Goal: Task Accomplishment & Management: Manage account settings

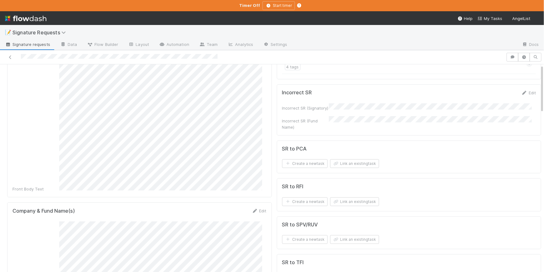
scroll to position [201, 0]
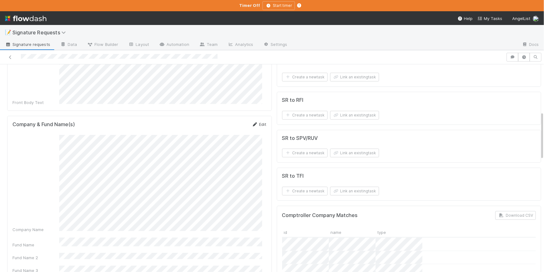
click at [255, 122] on link "Edit" at bounding box center [259, 124] width 15 height 5
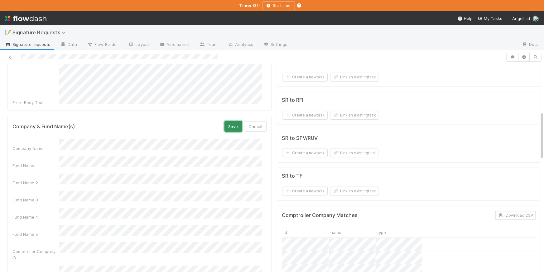
click at [234, 121] on button "Save" at bounding box center [233, 126] width 18 height 11
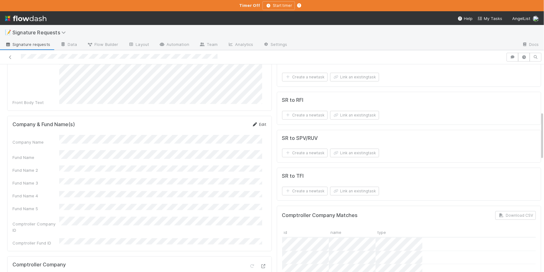
click at [256, 122] on link "Edit" at bounding box center [259, 124] width 15 height 5
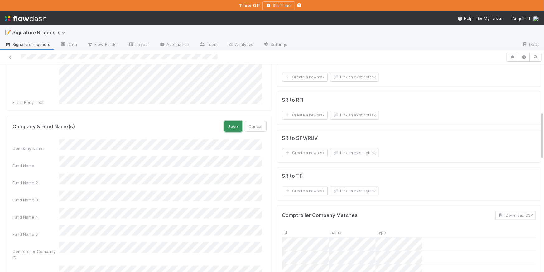
click at [229, 121] on button "Save" at bounding box center [233, 126] width 18 height 11
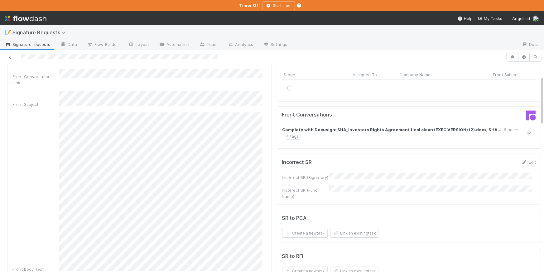
scroll to position [0, 0]
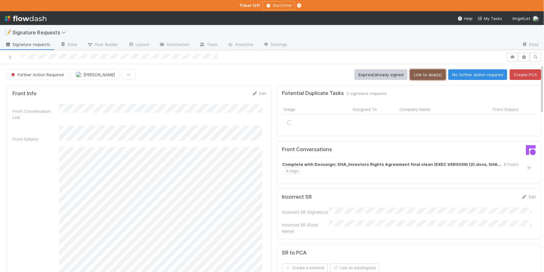
click at [429, 77] on button "Link to deal(s)" at bounding box center [428, 74] width 36 height 11
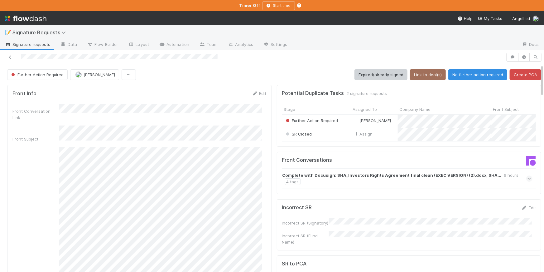
scroll to position [156, 0]
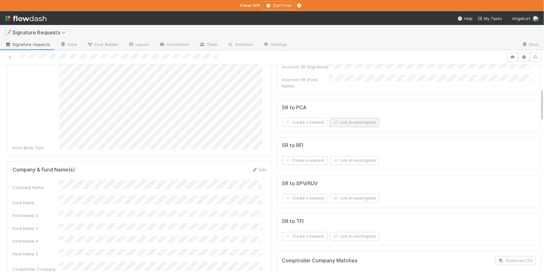
click at [348, 118] on button "Link an existing task" at bounding box center [354, 122] width 49 height 9
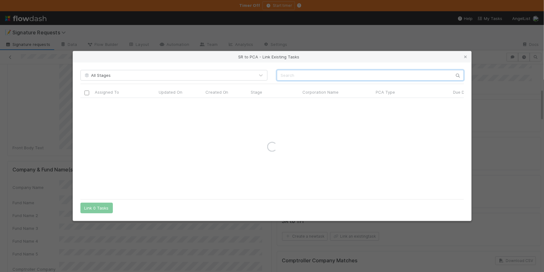
click at [283, 74] on input "text" at bounding box center [370, 75] width 187 height 11
paste input "Tass"
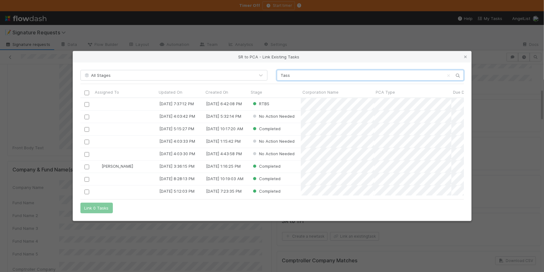
scroll to position [93, 379]
type input "Tass"
click at [85, 102] on input "checkbox" at bounding box center [86, 104] width 5 height 5
click at [90, 210] on button "Link 1 Task" at bounding box center [95, 207] width 30 height 11
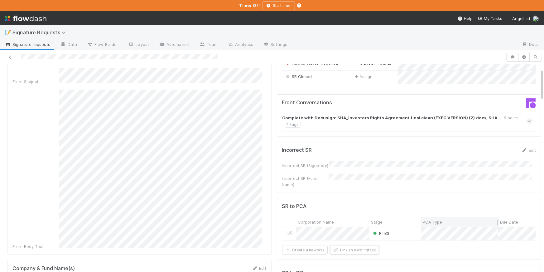
scroll to position [0, 0]
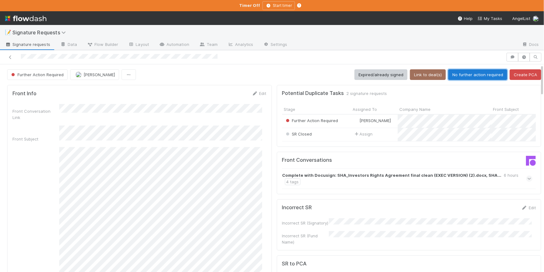
click at [466, 79] on button "No further action required" at bounding box center [477, 74] width 59 height 11
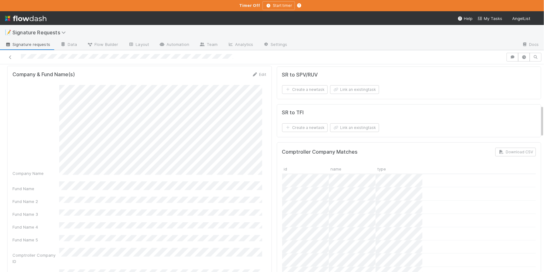
scroll to position [243, 0]
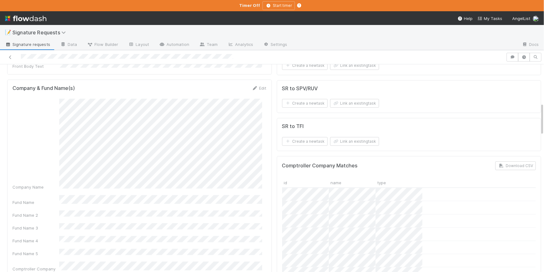
drag, startPoint x: 253, startPoint y: 78, endPoint x: 248, endPoint y: 85, distance: 8.7
click at [253, 86] on icon at bounding box center [255, 88] width 6 height 4
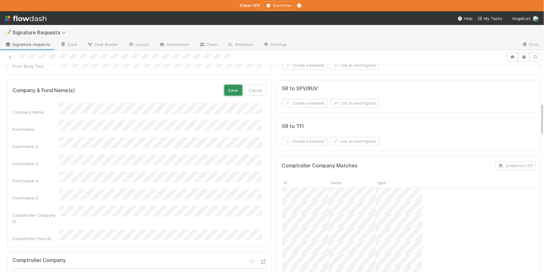
click at [233, 85] on button "Save" at bounding box center [233, 90] width 18 height 11
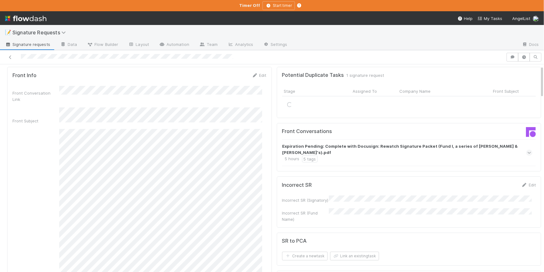
scroll to position [0, 0]
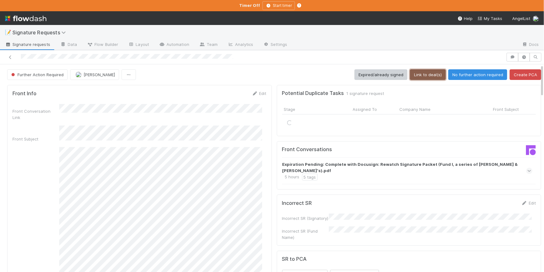
click at [418, 77] on button "Link to deal(s)" at bounding box center [428, 74] width 36 height 11
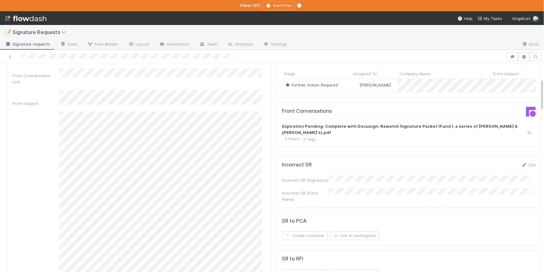
scroll to position [108, 0]
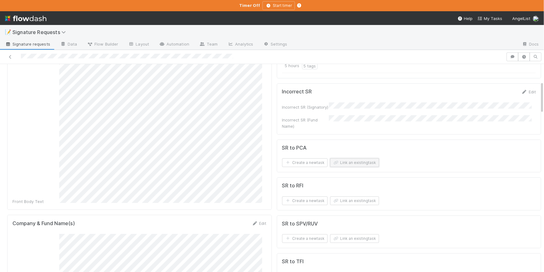
click at [342, 158] on button "Link an existing task" at bounding box center [354, 162] width 49 height 9
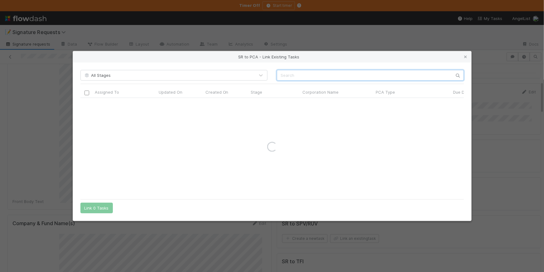
click at [284, 78] on input "text" at bounding box center [370, 75] width 187 height 11
paste input "Rewatch"
type input "Rewatch"
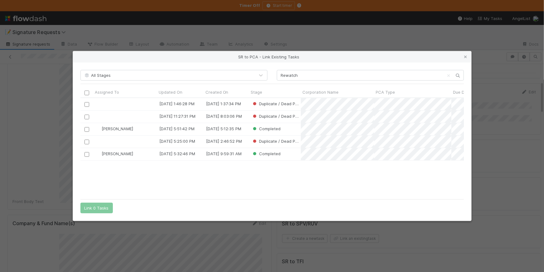
scroll to position [93, 379]
click at [465, 57] on icon at bounding box center [466, 57] width 6 height 4
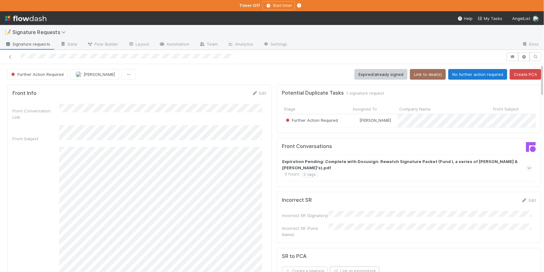
scroll to position [0, 0]
click at [516, 74] on button "Create PCA" at bounding box center [525, 74] width 31 height 11
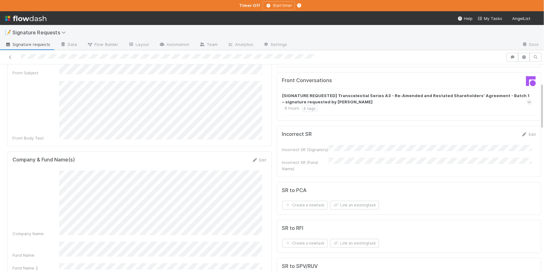
scroll to position [81, 0]
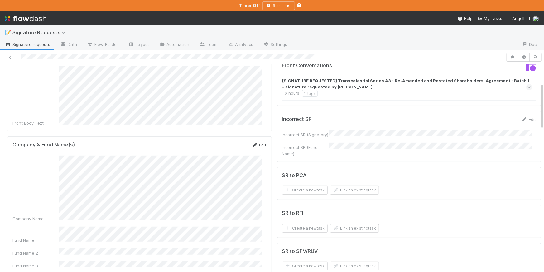
click at [254, 142] on link "Edit" at bounding box center [259, 144] width 15 height 5
click at [225, 142] on button "Save" at bounding box center [233, 147] width 18 height 11
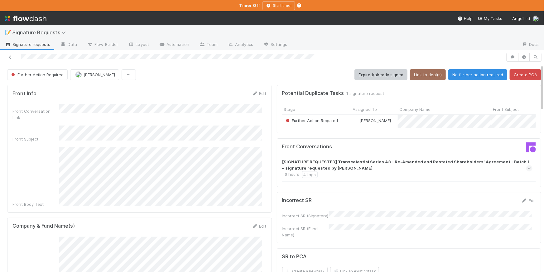
scroll to position [0, 0]
click at [425, 77] on button "Link to deal(s)" at bounding box center [428, 74] width 36 height 11
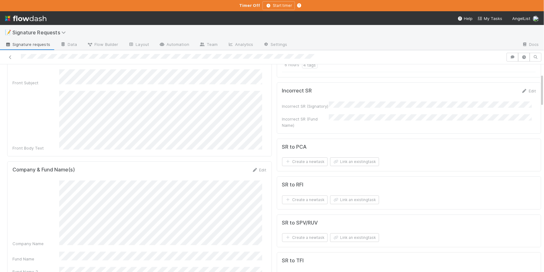
scroll to position [54, 0]
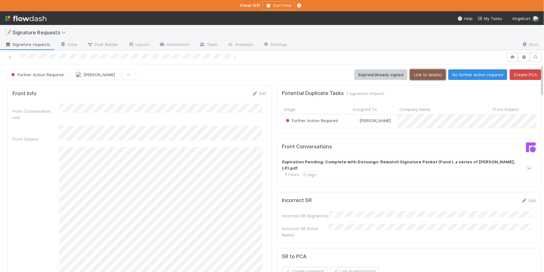
click at [426, 78] on button "Link to deal(s)" at bounding box center [428, 74] width 36 height 11
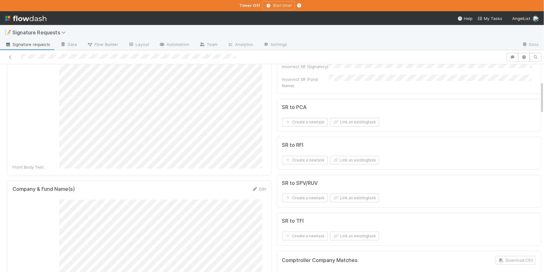
scroll to position [156, 0]
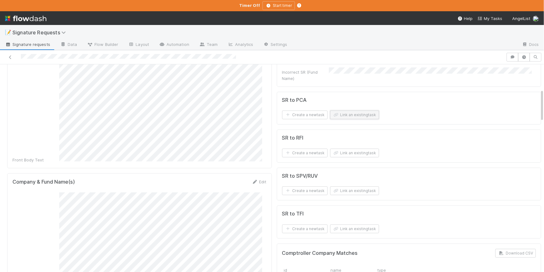
click at [337, 110] on button "Link an existing task" at bounding box center [354, 114] width 49 height 9
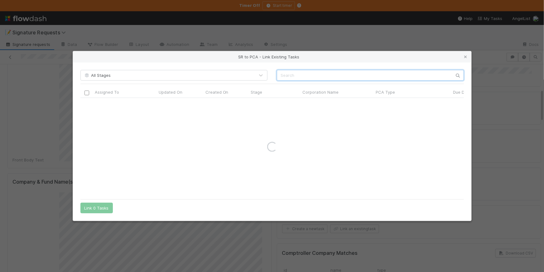
click at [284, 77] on input "text" at bounding box center [370, 75] width 187 height 11
paste input "Rewatch,"
click at [281, 75] on input "Rewatch" at bounding box center [370, 75] width 187 height 11
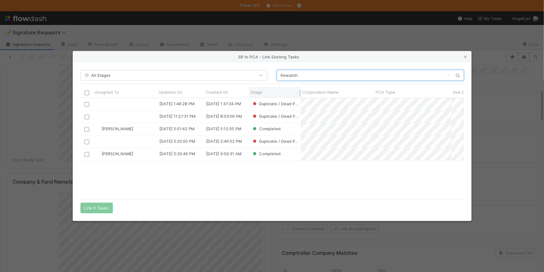
scroll to position [93, 379]
type input "Rewatch"
click at [465, 55] on icon at bounding box center [466, 57] width 6 height 4
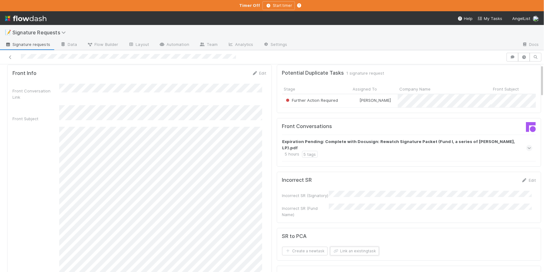
scroll to position [0, 0]
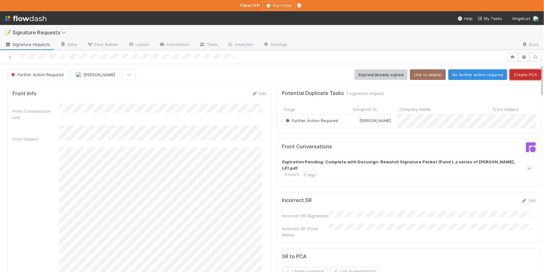
click at [530, 72] on button "Create PCA" at bounding box center [525, 74] width 31 height 11
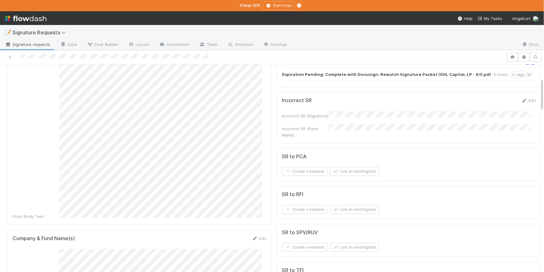
scroll to position [199, 0]
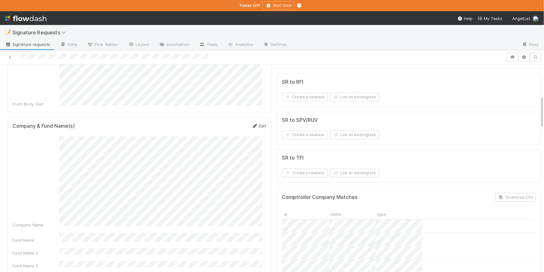
click at [261, 123] on link "Edit" at bounding box center [259, 125] width 15 height 5
click at [231, 123] on button "Save" at bounding box center [233, 128] width 18 height 11
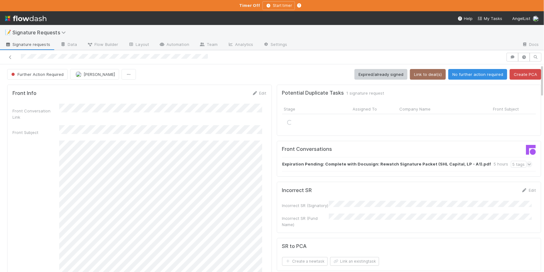
scroll to position [0, 0]
click at [427, 74] on button "Link to deal(s)" at bounding box center [428, 74] width 36 height 11
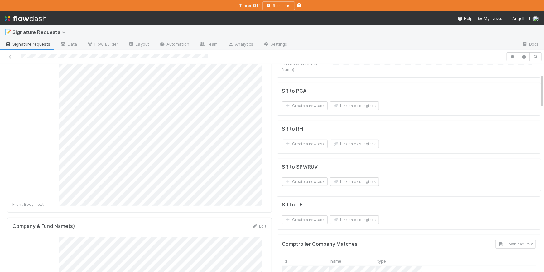
scroll to position [107, 0]
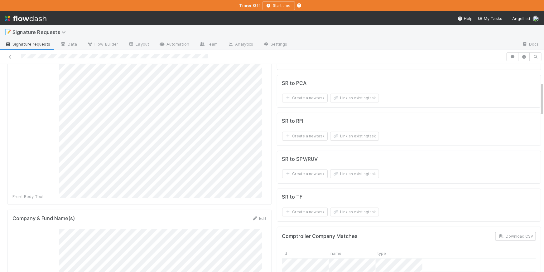
click at [55, 228] on div "Company Name" at bounding box center [139, 273] width 254 height 91
click at [351, 94] on button "Link an existing task" at bounding box center [354, 98] width 49 height 9
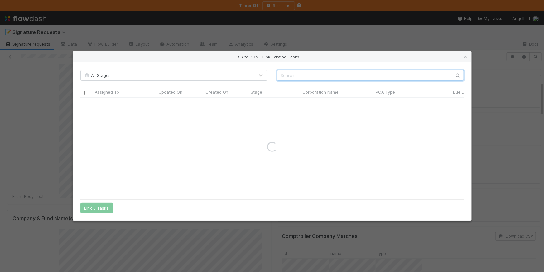
click at [291, 78] on input "text" at bounding box center [370, 75] width 187 height 11
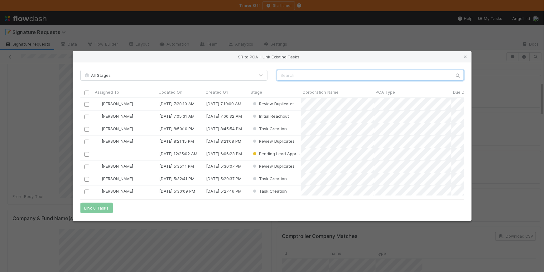
scroll to position [93, 379]
paste input "Rewatch"
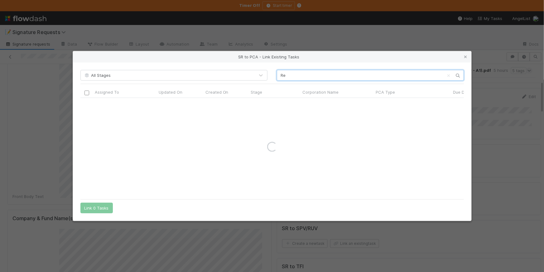
type input "R"
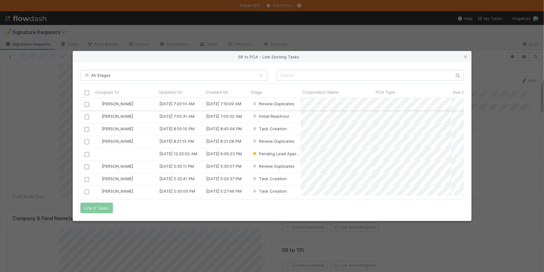
click at [84, 102] on input "checkbox" at bounding box center [86, 104] width 5 height 5
click at [86, 114] on input "checkbox" at bounding box center [86, 116] width 5 height 5
click at [95, 205] on button "Link 1 Task" at bounding box center [95, 207] width 30 height 11
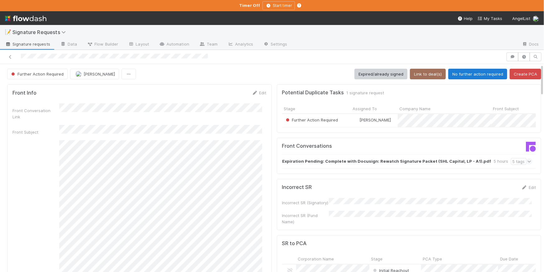
scroll to position [0, 0]
click at [468, 73] on button "No further action required" at bounding box center [477, 74] width 59 height 11
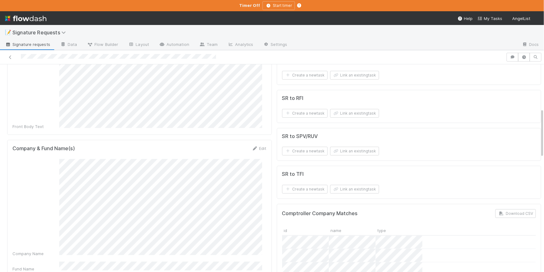
scroll to position [190, 0]
click at [260, 145] on link "Edit" at bounding box center [259, 147] width 15 height 5
click at [226, 144] on button "Save" at bounding box center [233, 149] width 18 height 11
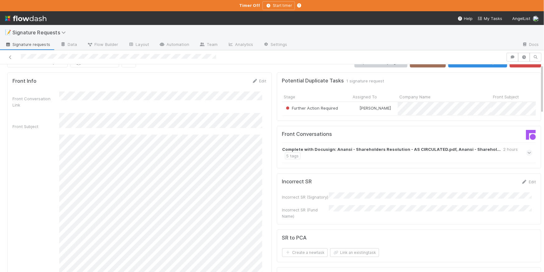
scroll to position [0, 0]
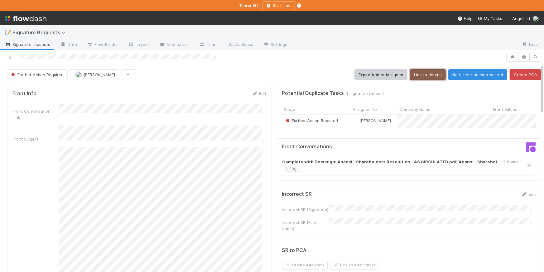
click at [416, 77] on button "Link to deal(s)" at bounding box center [428, 74] width 36 height 11
click at [422, 77] on button "Link to deal(s)" at bounding box center [428, 74] width 36 height 11
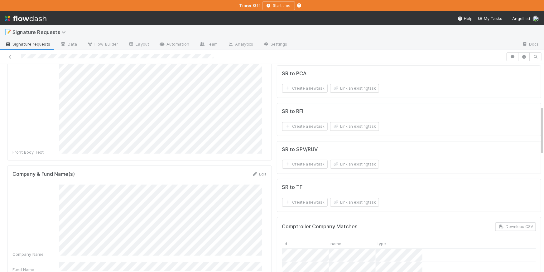
scroll to position [176, 0]
click at [367, 198] on button "Link an existing task" at bounding box center [354, 202] width 49 height 9
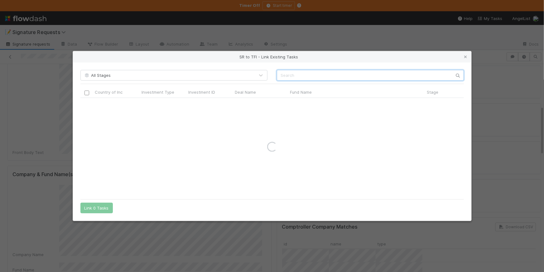
paste input "Elise"
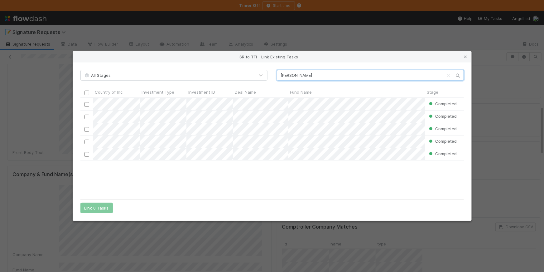
scroll to position [93, 379]
type input "Elise"
drag, startPoint x: 465, startPoint y: 55, endPoint x: 407, endPoint y: 77, distance: 62.1
click at [465, 55] on icon at bounding box center [466, 57] width 6 height 4
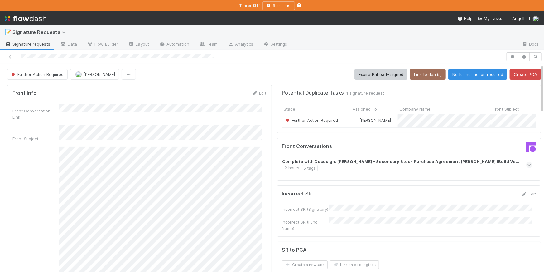
scroll to position [0, 0]
click at [456, 76] on button "No further action required" at bounding box center [477, 74] width 59 height 11
click at [422, 74] on button "Link to deal(s)" at bounding box center [428, 74] width 36 height 11
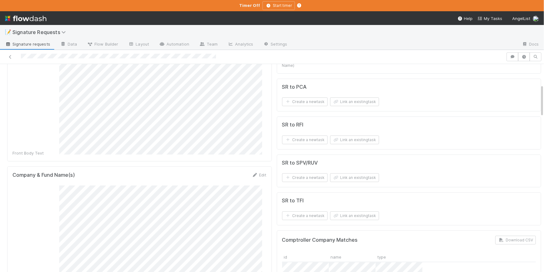
scroll to position [84, 0]
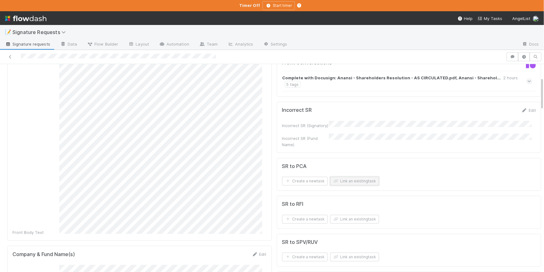
click at [344, 176] on button "Link an existing task" at bounding box center [354, 180] width 49 height 9
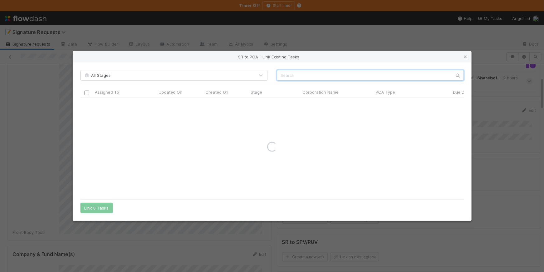
click at [279, 76] on input "text" at bounding box center [370, 75] width 187 height 11
paste input "Anansi"
click at [281, 74] on input "Anansi" at bounding box center [370, 75] width 187 height 11
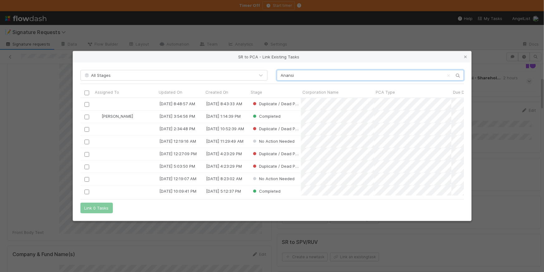
scroll to position [93, 379]
type input "Anansi"
drag, startPoint x: 466, startPoint y: 57, endPoint x: 483, endPoint y: 81, distance: 29.0
click at [465, 57] on icon at bounding box center [466, 57] width 6 height 4
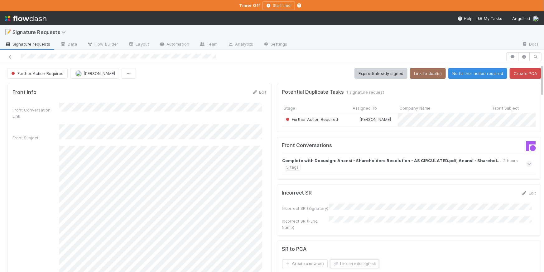
scroll to position [0, 0]
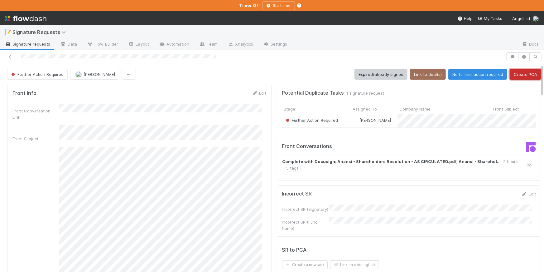
click at [529, 70] on button "Create PCA" at bounding box center [525, 74] width 31 height 11
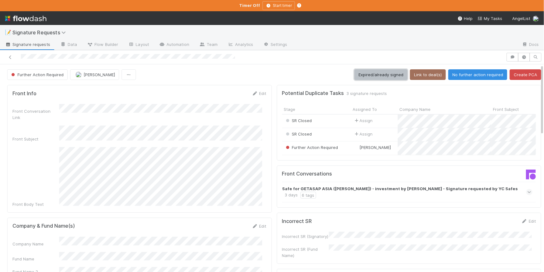
click at [367, 75] on button "Expired/already signed" at bounding box center [380, 74] width 53 height 11
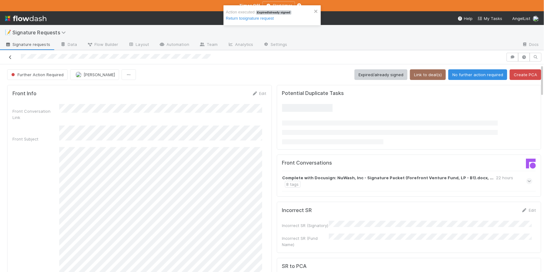
click at [11, 59] on icon at bounding box center [10, 57] width 6 height 4
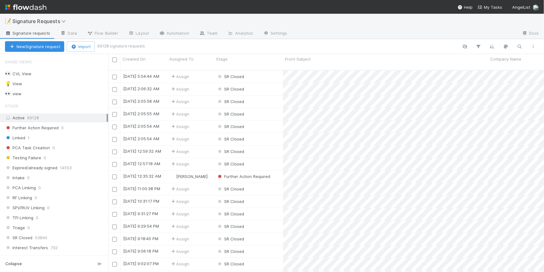
scroll to position [90, 0]
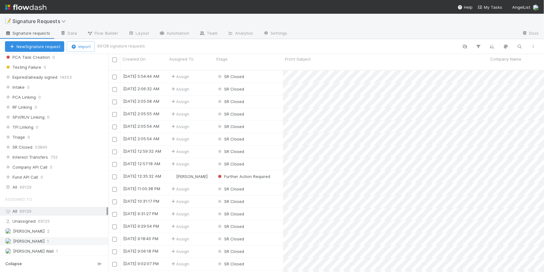
click at [57, 238] on div "Chloe Hammett 1" at bounding box center [56, 241] width 102 height 8
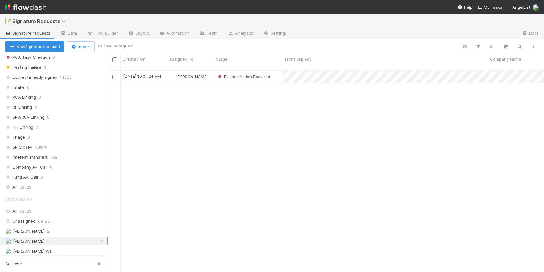
scroll to position [202, 432]
click at [213, 70] on div "[PERSON_NAME]" at bounding box center [190, 76] width 47 height 12
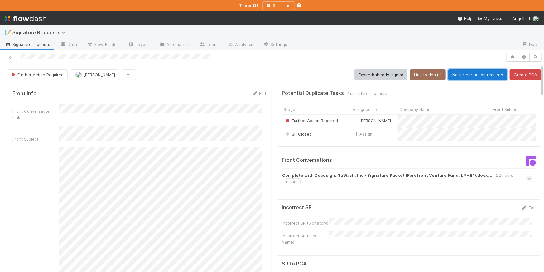
click at [469, 76] on button "No further action required" at bounding box center [477, 74] width 59 height 11
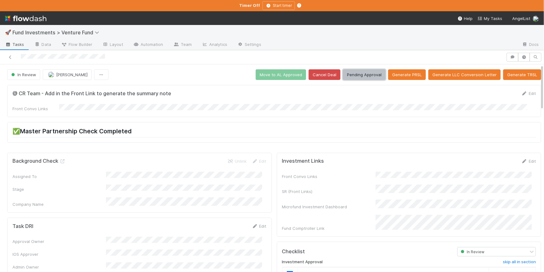
click at [352, 77] on button "Pending Approval" at bounding box center [364, 74] width 43 height 11
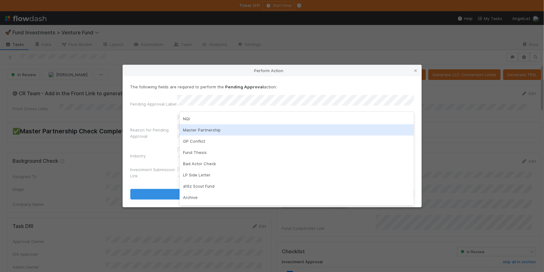
click at [207, 129] on div "Master Partnership" at bounding box center [297, 129] width 234 height 11
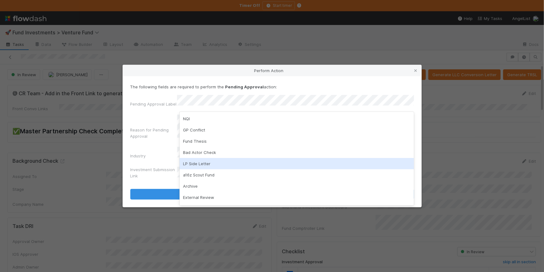
click at [210, 165] on div "LP Side Letter" at bounding box center [297, 163] width 234 height 11
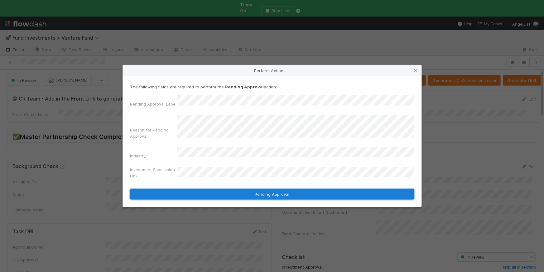
click at [237, 192] on button "Pending Approval" at bounding box center [272, 194] width 284 height 11
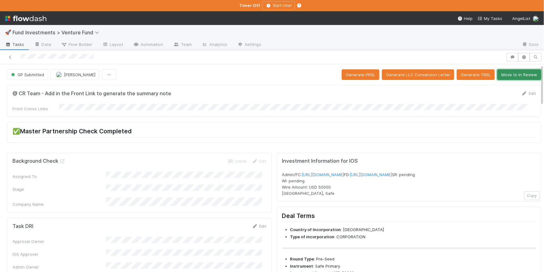
click at [500, 76] on button "Move to In Review" at bounding box center [519, 74] width 44 height 11
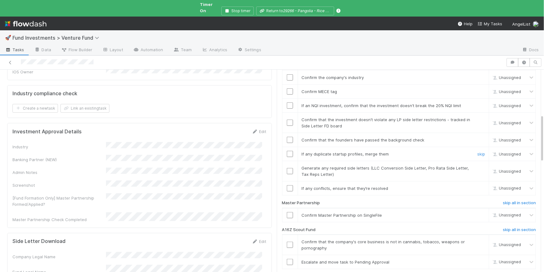
scroll to position [214, 0]
drag, startPoint x: 509, startPoint y: 215, endPoint x: 502, endPoint y: 217, distance: 8.1
click at [509, 226] on h6 "skip all in section" at bounding box center [519, 228] width 33 height 5
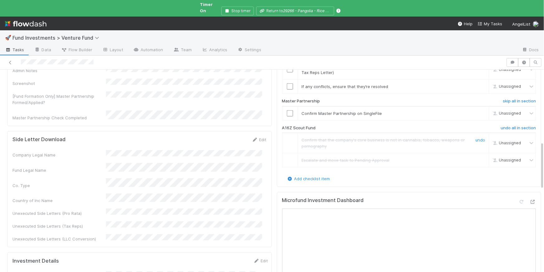
scroll to position [308, 0]
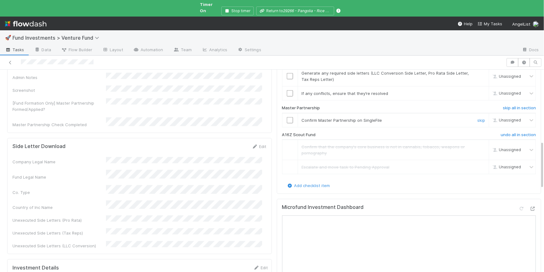
click at [287, 117] on input "checkbox" at bounding box center [290, 120] width 6 height 6
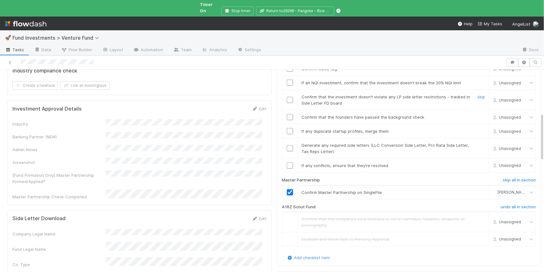
scroll to position [187, 0]
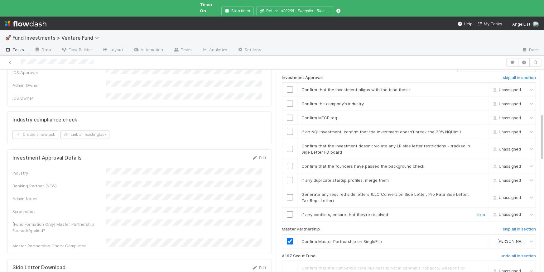
click at [477, 212] on link "skip" at bounding box center [481, 214] width 8 height 5
click at [477, 191] on link "skip" at bounding box center [481, 193] width 8 height 5
click at [477, 177] on link "skip" at bounding box center [481, 179] width 8 height 5
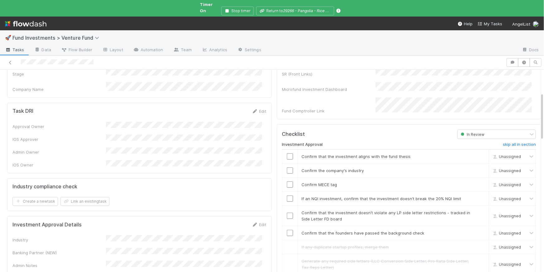
scroll to position [98, 0]
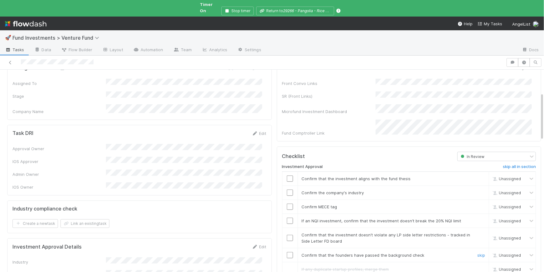
click at [287, 252] on input "checkbox" at bounding box center [290, 255] width 6 height 6
click at [292, 233] on div at bounding box center [289, 236] width 15 height 6
click at [288, 233] on input "checkbox" at bounding box center [290, 236] width 6 height 6
click at [287, 216] on input "checkbox" at bounding box center [290, 219] width 6 height 6
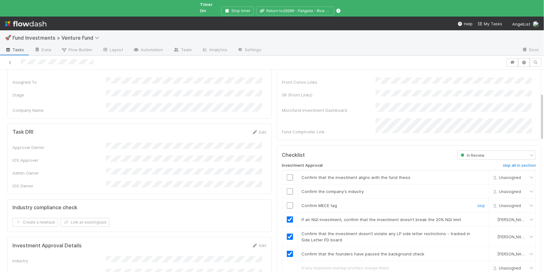
click at [287, 202] on input "checkbox" at bounding box center [290, 205] width 6 height 6
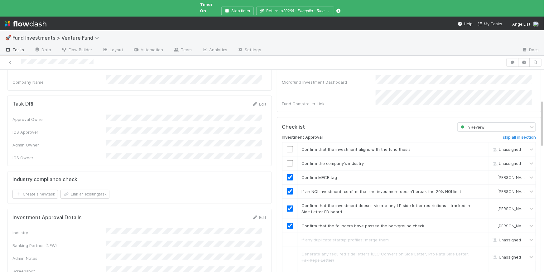
scroll to position [129, 0]
click at [255, 213] on link "Edit" at bounding box center [259, 215] width 15 height 5
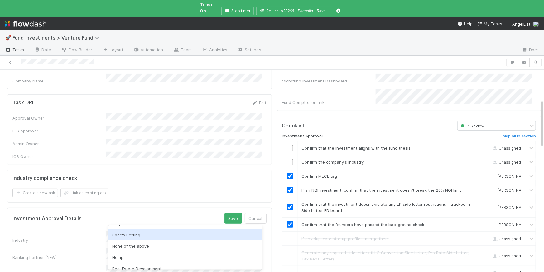
scroll to position [216, 0]
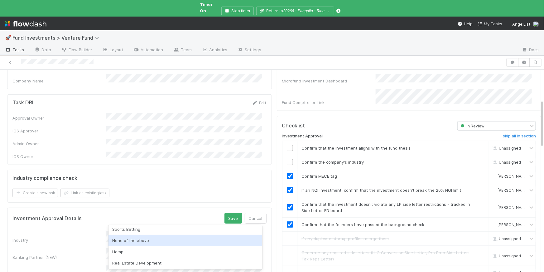
click at [161, 243] on div "None of the above" at bounding box center [185, 239] width 154 height 11
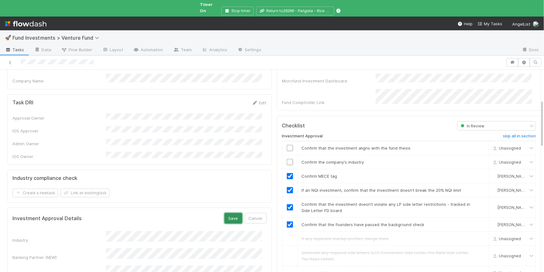
click at [225, 213] on button "Save" at bounding box center [233, 218] width 18 height 11
click at [287, 159] on input "checkbox" at bounding box center [290, 162] width 6 height 6
click at [288, 145] on input "checkbox" at bounding box center [290, 148] width 6 height 6
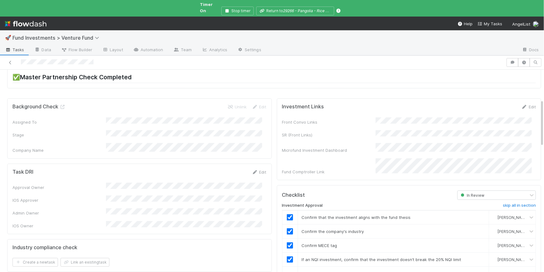
scroll to position [0, 0]
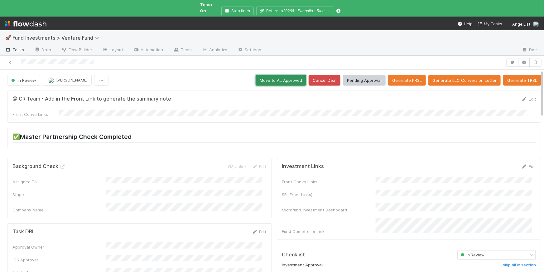
click at [285, 76] on button "Move to AL Approved" at bounding box center [281, 80] width 50 height 11
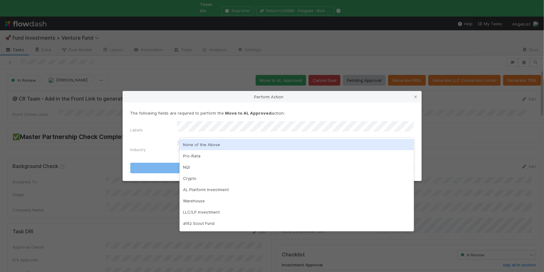
click at [243, 144] on div "None of the Above" at bounding box center [297, 144] width 234 height 11
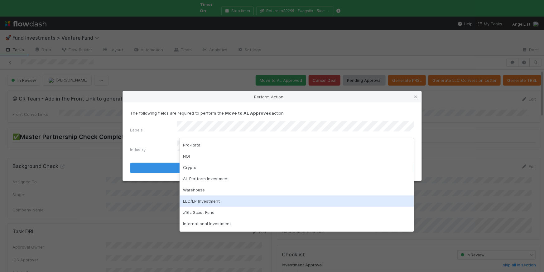
scroll to position [66, 0]
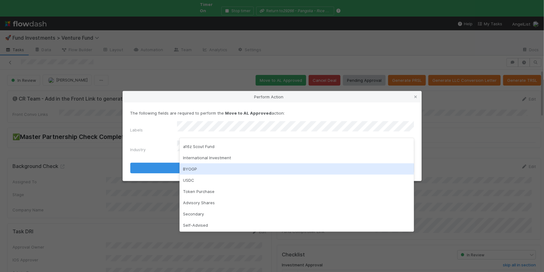
click at [200, 170] on div "BYOGP" at bounding box center [297, 168] width 234 height 11
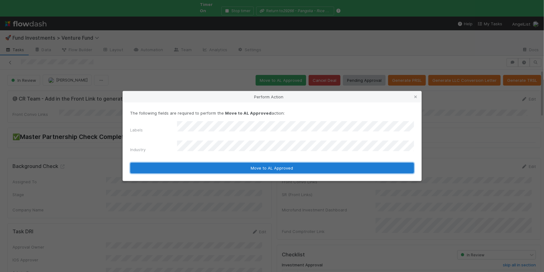
click at [249, 164] on button "Move to AL Approved" at bounding box center [272, 167] width 284 height 11
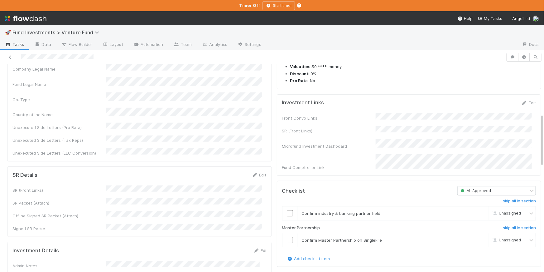
scroll to position [252, 0]
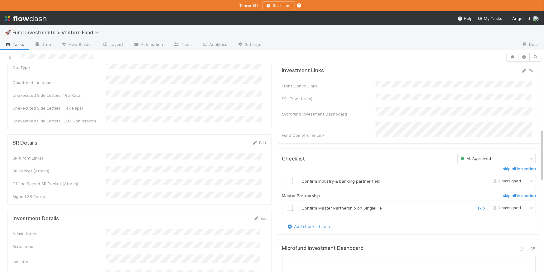
click at [287, 211] on input "checkbox" at bounding box center [290, 207] width 6 height 6
click at [285, 192] on div "skip all in section Confirm industry & banking partner field Unassigned Master …" at bounding box center [409, 193] width 254 height 60
click at [287, 184] on input "checkbox" at bounding box center [290, 181] width 6 height 6
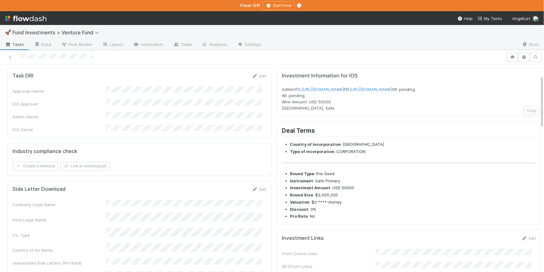
scroll to position [0, 0]
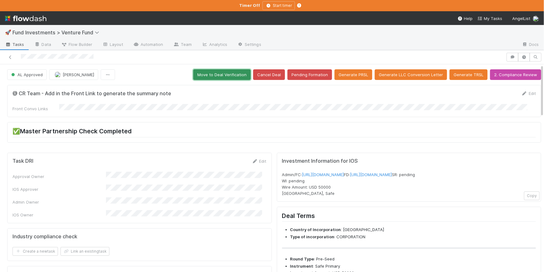
click at [222, 76] on button "Move to Deal Verification" at bounding box center [221, 74] width 57 height 11
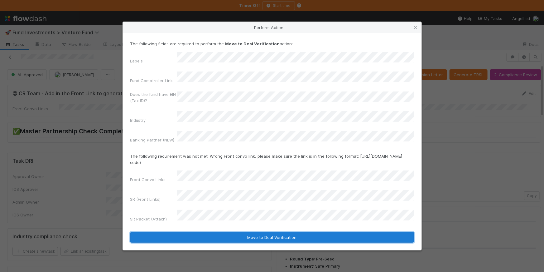
click at [290, 232] on button "Move to Deal Verification" at bounding box center [272, 237] width 284 height 11
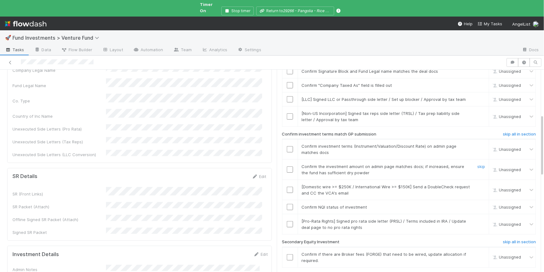
scroll to position [167, 0]
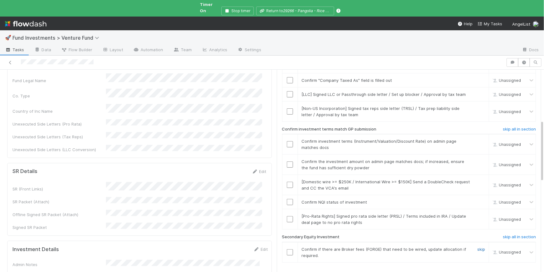
click at [477, 246] on link "skip" at bounding box center [481, 248] width 8 height 5
click at [287, 199] on input "checkbox" at bounding box center [290, 202] width 6 height 6
click at [477, 213] on link "skip" at bounding box center [481, 215] width 8 height 5
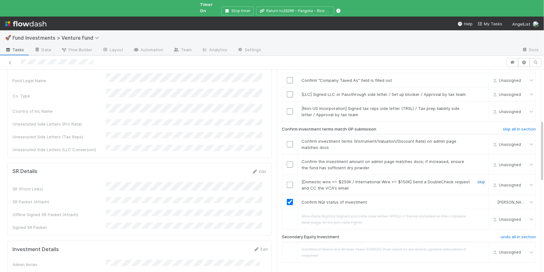
click at [477, 179] on link "skip" at bounding box center [481, 181] width 8 height 5
click at [287, 161] on input "checkbox" at bounding box center [290, 164] width 6 height 6
click at [287, 141] on input "checkbox" at bounding box center [290, 144] width 6 height 6
click at [477, 106] on link "skip" at bounding box center [481, 108] width 8 height 5
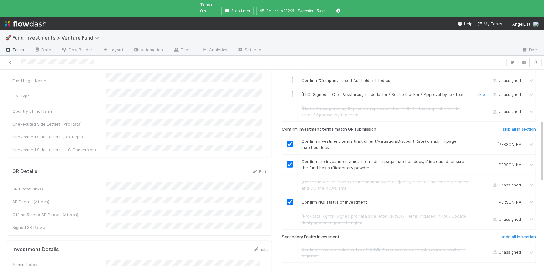
click at [477, 92] on link "skip" at bounding box center [481, 94] width 8 height 5
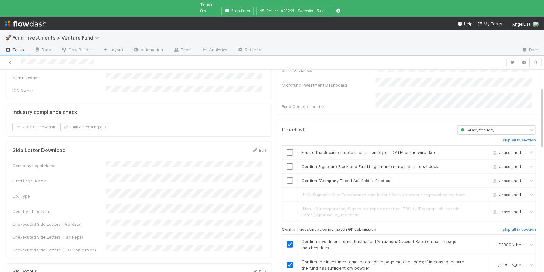
scroll to position [50, 0]
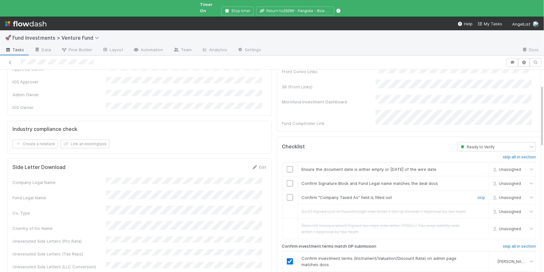
click at [287, 194] on input "checkbox" at bounding box center [290, 197] width 6 height 6
click at [477, 180] on link "skip" at bounding box center [481, 182] width 8 height 5
click at [287, 166] on input "checkbox" at bounding box center [290, 169] width 6 height 6
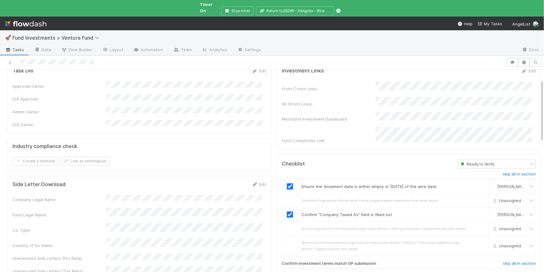
scroll to position [0, 0]
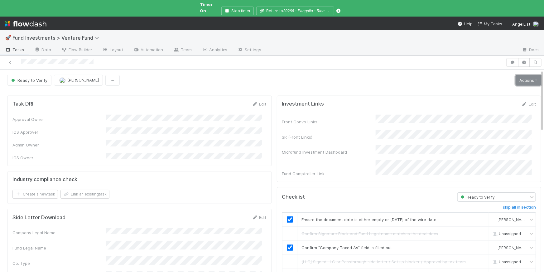
click at [525, 75] on link "Actions" at bounding box center [529, 80] width 26 height 11
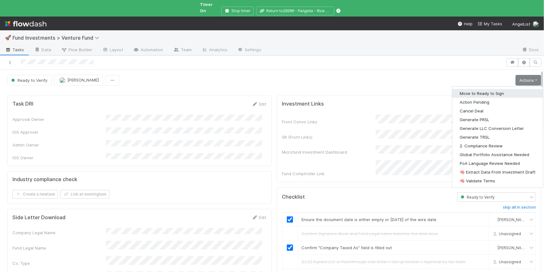
click at [496, 89] on button "Move to Ready to Sign" at bounding box center [497, 93] width 91 height 9
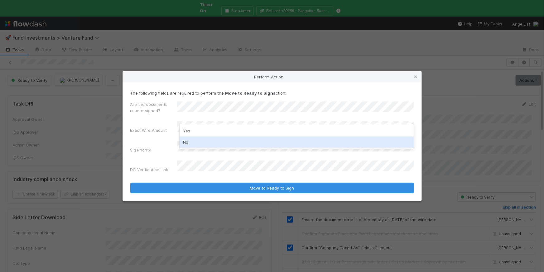
click at [207, 140] on div "No" at bounding box center [297, 141] width 234 height 11
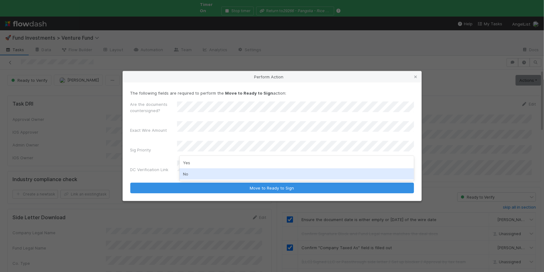
click at [190, 176] on div "No" at bounding box center [297, 173] width 234 height 11
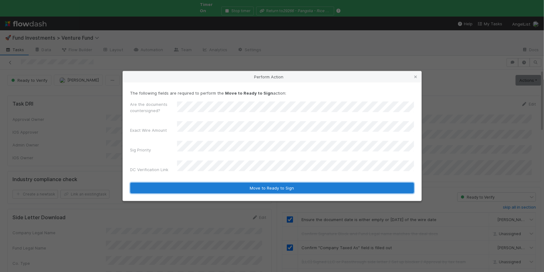
click at [224, 182] on button "Move to Ready to Sign" at bounding box center [272, 187] width 284 height 11
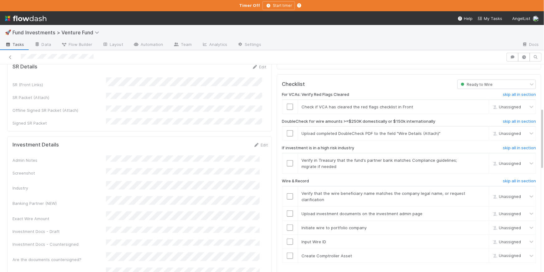
scroll to position [100, 0]
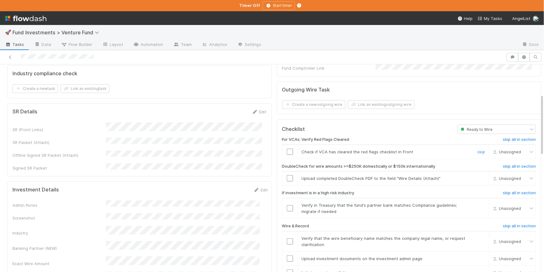
click at [287, 148] on input "checkbox" at bounding box center [290, 151] width 6 height 6
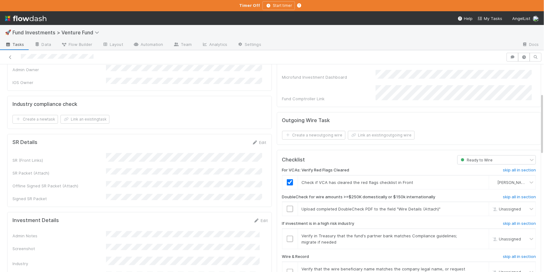
scroll to position [0, 0]
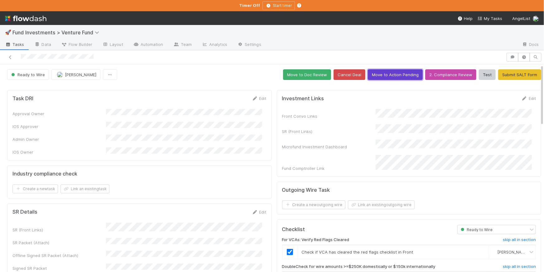
click at [385, 76] on button "Move to Action Pending" at bounding box center [395, 74] width 55 height 11
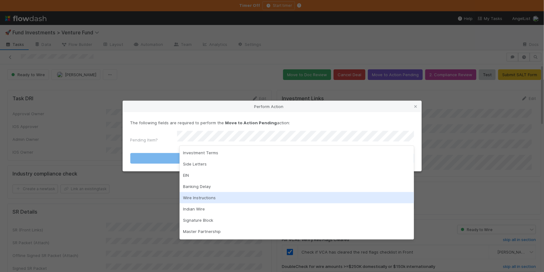
click at [212, 194] on div "Wire Instructions" at bounding box center [297, 197] width 234 height 11
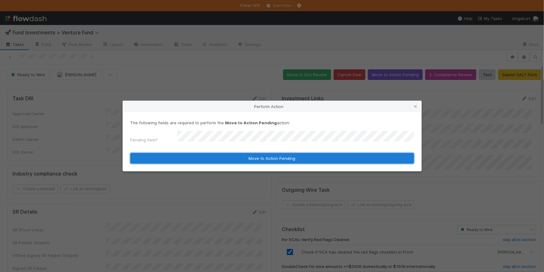
click at [246, 159] on button "Move to Action Pending" at bounding box center [272, 158] width 284 height 11
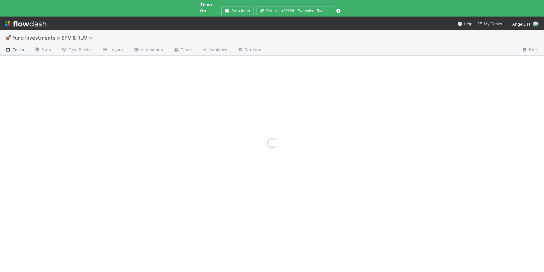
click at [70, 32] on div "Loading..." at bounding box center [272, 143] width 544 height 258
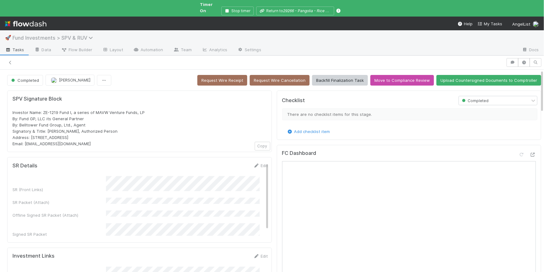
click at [78, 35] on span "Fund Investments > SPV & RUV" at bounding box center [54, 38] width 84 height 6
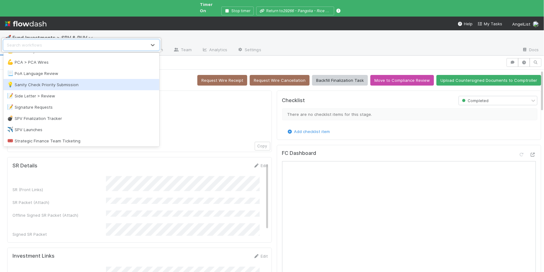
scroll to position [742, 0]
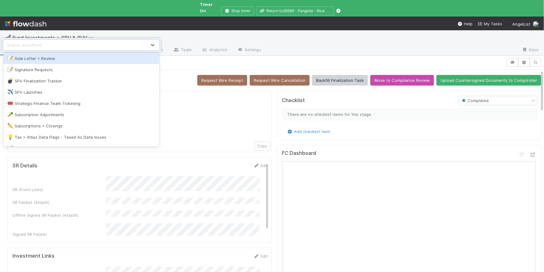
click at [68, 60] on div "📝 Side Letter > Review" at bounding box center [81, 58] width 148 height 6
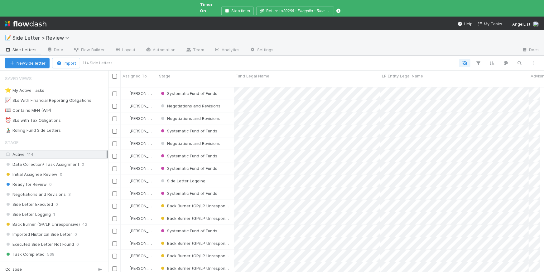
scroll to position [191, 427]
click at [517, 60] on icon "button" at bounding box center [520, 63] width 6 height 6
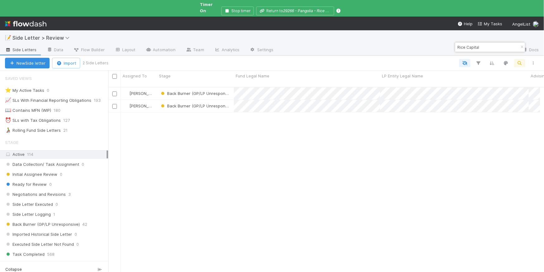
type input "Rice Capital"
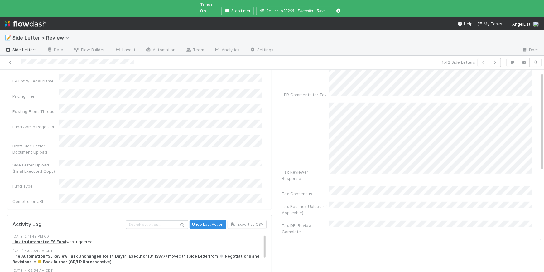
scroll to position [73, 0]
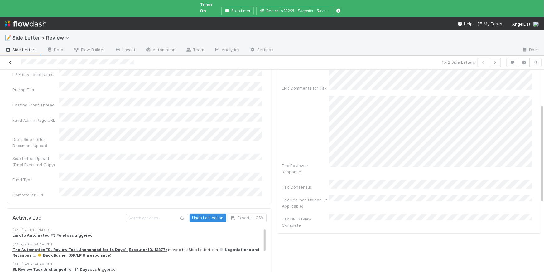
click at [7, 60] on icon at bounding box center [10, 62] width 6 height 4
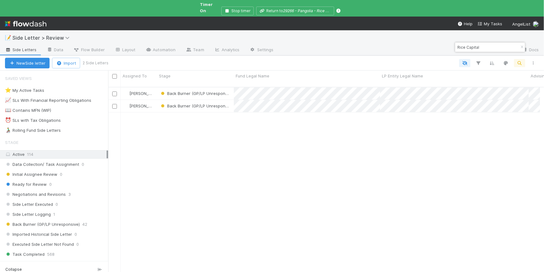
scroll to position [191, 427]
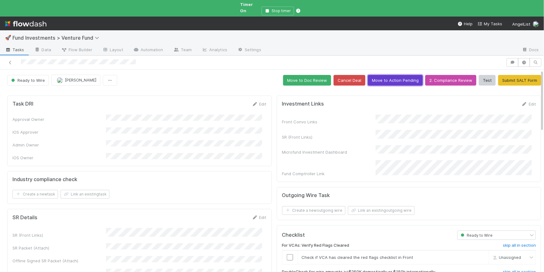
drag, startPoint x: 389, startPoint y: 76, endPoint x: 387, endPoint y: 78, distance: 3.3
click at [389, 76] on button "Move to Action Pending" at bounding box center [395, 80] width 55 height 11
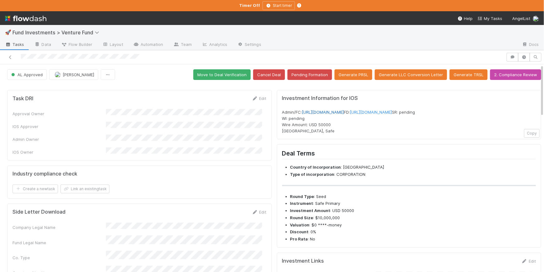
click at [344, 112] on link "[URL][DOMAIN_NAME]" at bounding box center [323, 111] width 42 height 5
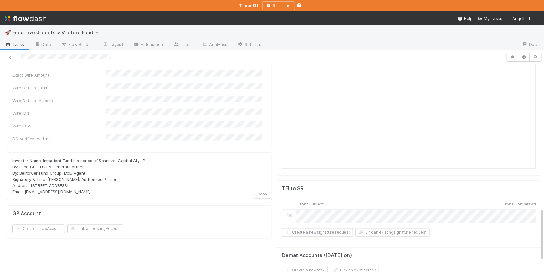
scroll to position [556, 0]
drag, startPoint x: 96, startPoint y: 110, endPoint x: 129, endPoint y: 112, distance: 33.1
click at [129, 159] on span "Investor Name: Impatient Fund I, a series of Schnitzel Capital AL, LP By: Fund …" at bounding box center [78, 177] width 133 height 36
copy span "Schnitzel Capital"
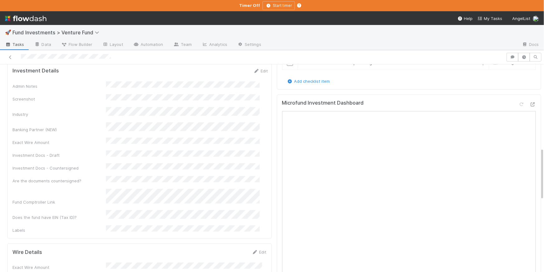
scroll to position [309, 0]
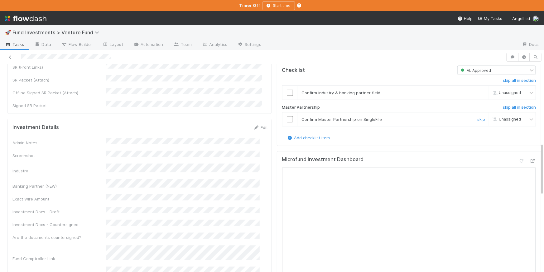
click at [287, 122] on input "checkbox" at bounding box center [290, 119] width 6 height 6
click at [287, 96] on input "checkbox" at bounding box center [290, 92] width 6 height 6
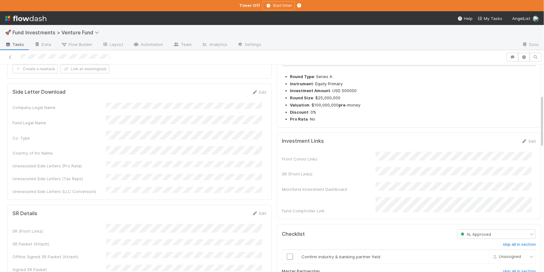
scroll to position [227, 0]
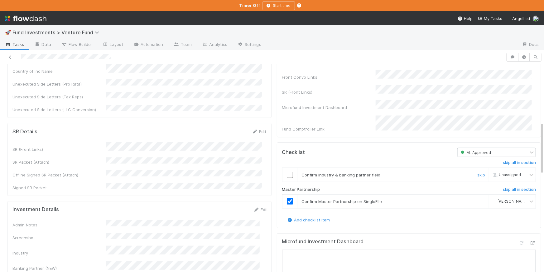
click at [287, 178] on input "checkbox" at bounding box center [290, 174] width 6 height 6
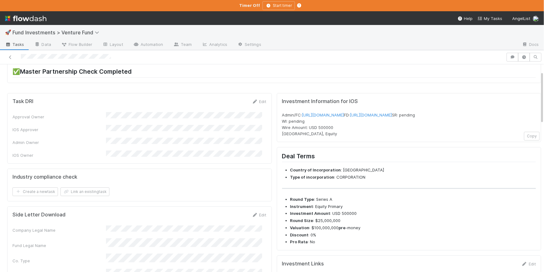
scroll to position [0, 0]
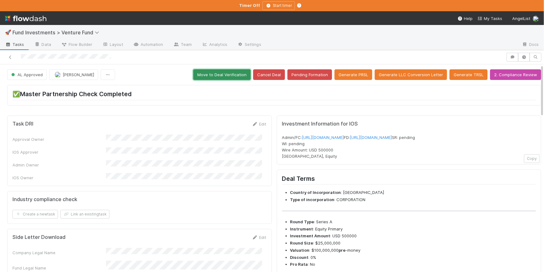
click at [224, 74] on button "Move to Deal Verification" at bounding box center [221, 74] width 57 height 11
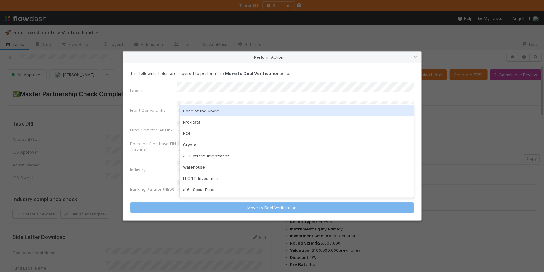
click at [215, 111] on div "None of the Above" at bounding box center [297, 110] width 234 height 11
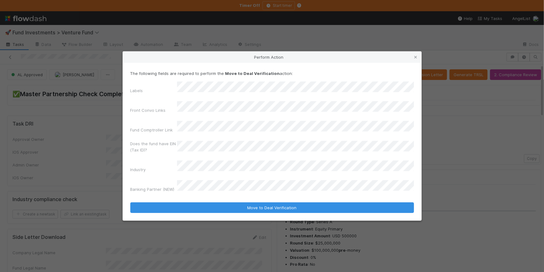
click at [281, 191] on form "The following fields are required to perform the Move to Deal Verification acti…" at bounding box center [272, 141] width 284 height 142
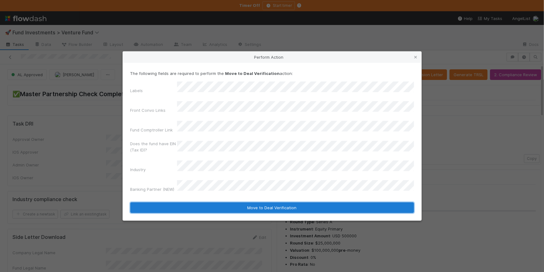
click at [282, 202] on button "Move to Deal Verification" at bounding box center [272, 207] width 284 height 11
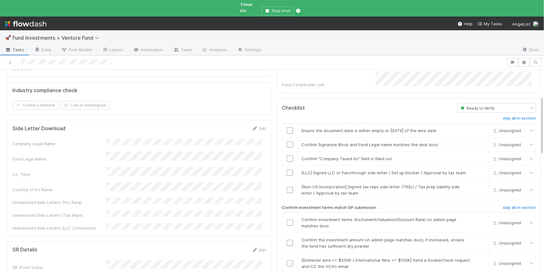
scroll to position [212, 0]
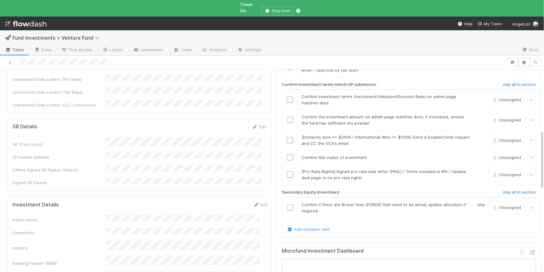
click at [477, 202] on link "skip" at bounding box center [481, 204] width 8 height 5
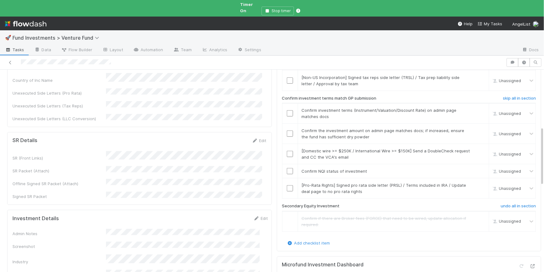
scroll to position [172, 0]
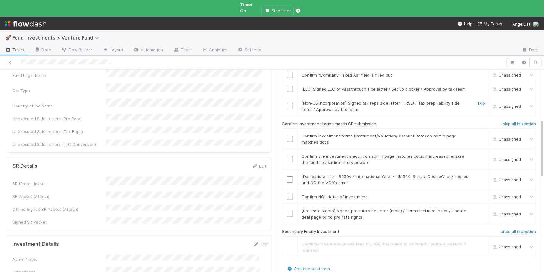
click at [477, 100] on link "skip" at bounding box center [481, 102] width 8 height 5
click at [477, 86] on link "skip" at bounding box center [481, 88] width 8 height 5
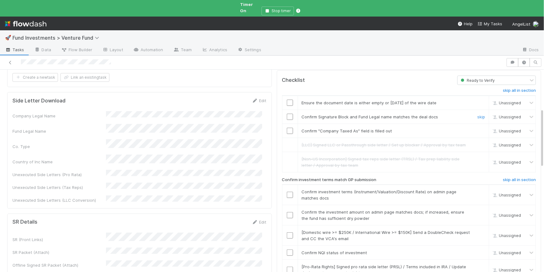
scroll to position [106, 0]
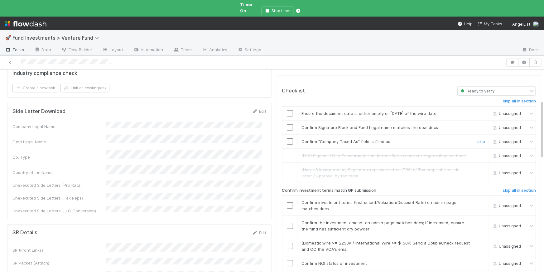
click at [287, 138] on input "checkbox" at bounding box center [290, 141] width 6 height 6
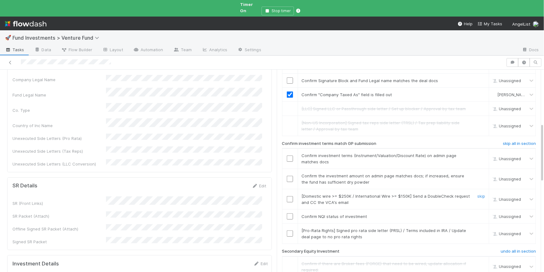
scroll to position [187, 0]
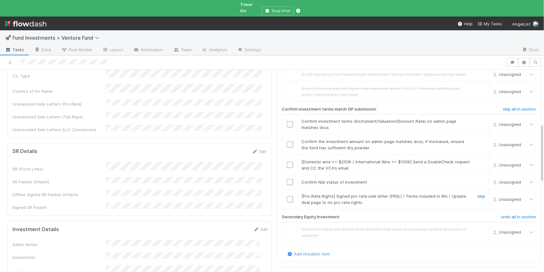
click at [477, 193] on link "skip" at bounding box center [481, 195] width 8 height 5
click at [287, 179] on input "checkbox" at bounding box center [290, 182] width 6 height 6
click at [287, 121] on input "checkbox" at bounding box center [290, 124] width 6 height 6
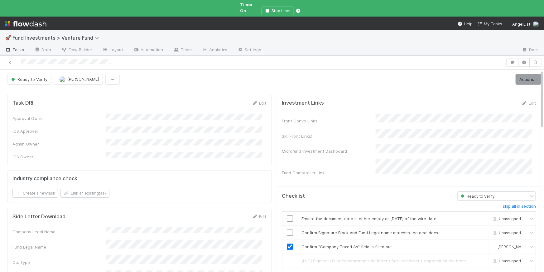
scroll to position [0, 0]
drag, startPoint x: 525, startPoint y: 74, endPoint x: 509, endPoint y: 80, distance: 17.1
click at [525, 75] on link "Actions" at bounding box center [529, 80] width 26 height 11
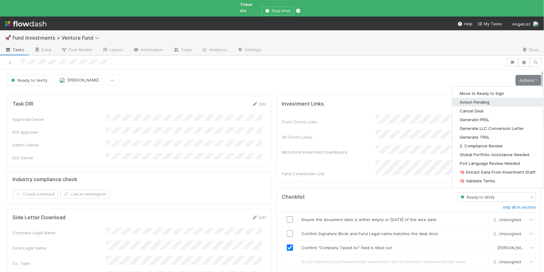
click at [490, 98] on button "Action Pending" at bounding box center [497, 102] width 91 height 9
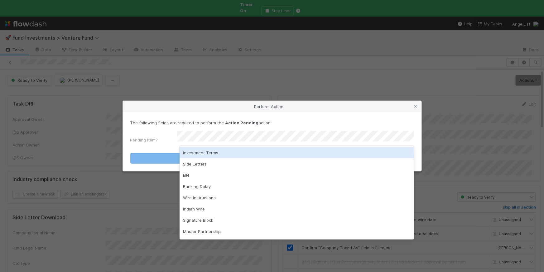
click at [257, 154] on div "Investment Terms" at bounding box center [297, 152] width 234 height 11
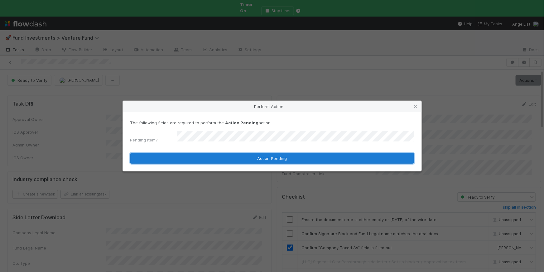
click at [261, 155] on button "Action Pending" at bounding box center [272, 158] width 284 height 11
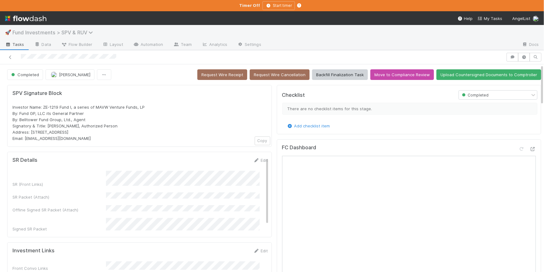
click at [87, 33] on span "Fund Investments > SPV & RUV" at bounding box center [54, 32] width 84 height 6
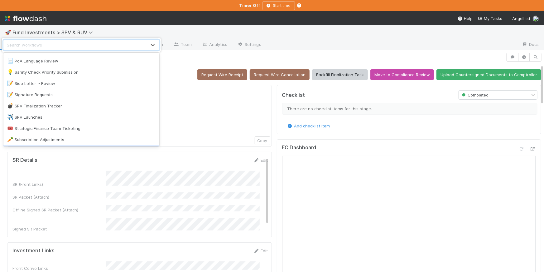
scroll to position [711, 0]
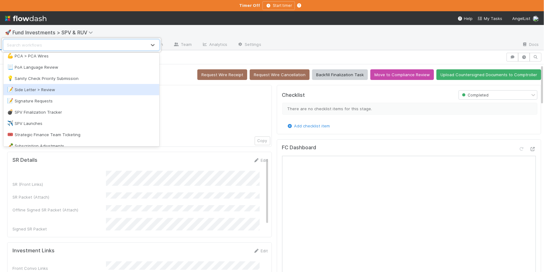
click at [73, 88] on div "📝 Side Letter > Review" at bounding box center [81, 89] width 148 height 6
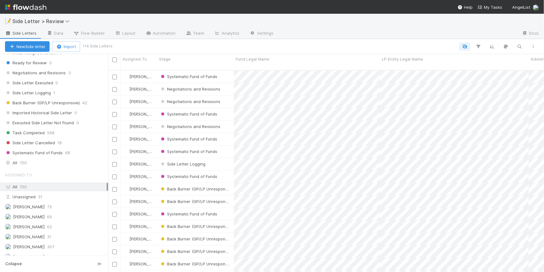
scroll to position [110, 0]
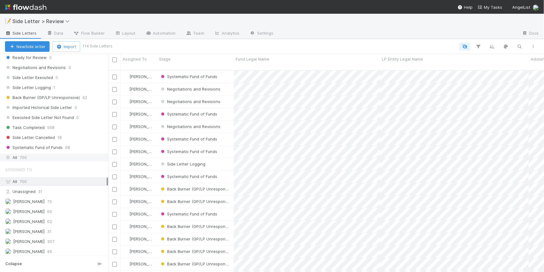
click at [47, 155] on div "All 700" at bounding box center [56, 157] width 102 height 8
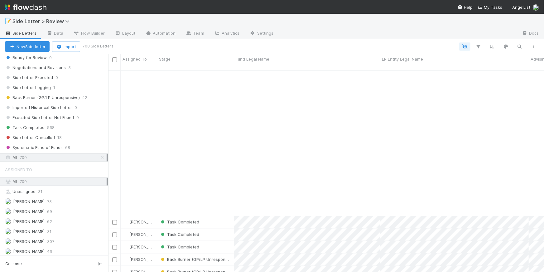
scroll to position [701, 0]
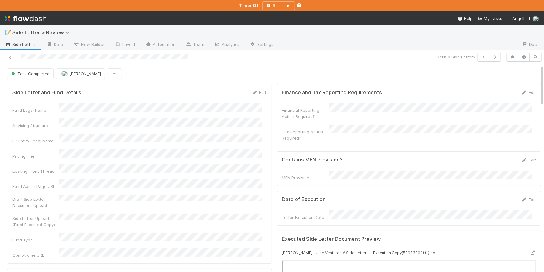
scroll to position [122, 0]
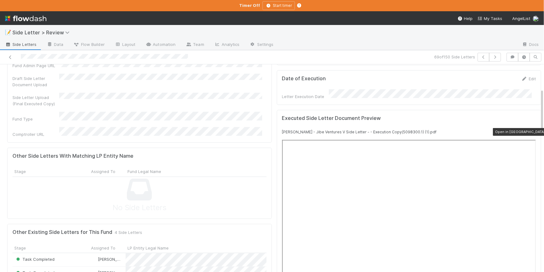
click at [530, 130] on icon at bounding box center [533, 132] width 6 height 4
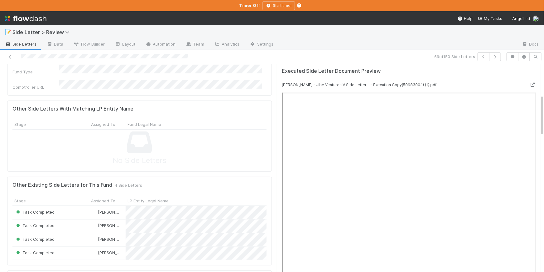
scroll to position [149, 0]
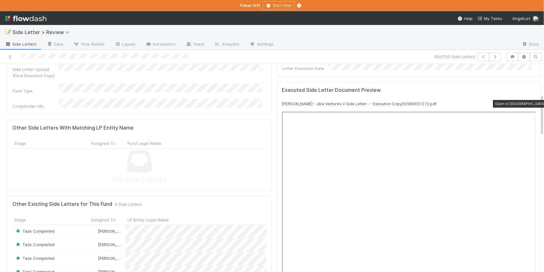
click at [530, 102] on icon at bounding box center [533, 104] width 6 height 4
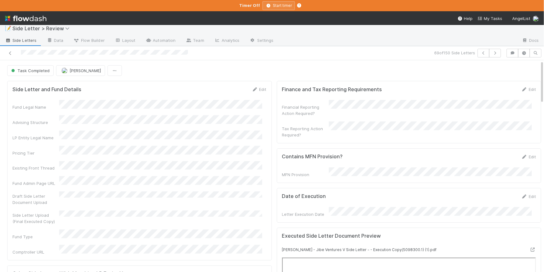
scroll to position [4, 0]
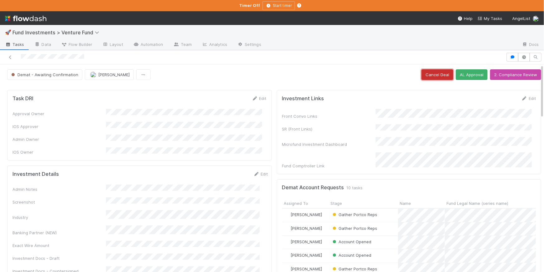
click at [425, 77] on button "Cancel Deal" at bounding box center [437, 74] width 32 height 11
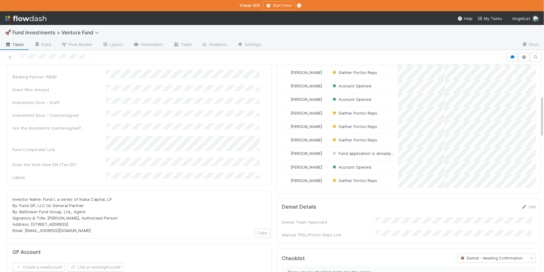
scroll to position [354, 0]
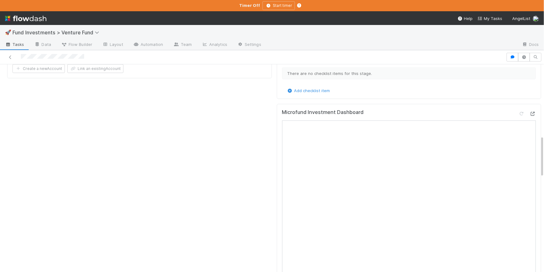
click at [530, 112] on icon at bounding box center [533, 114] width 6 height 4
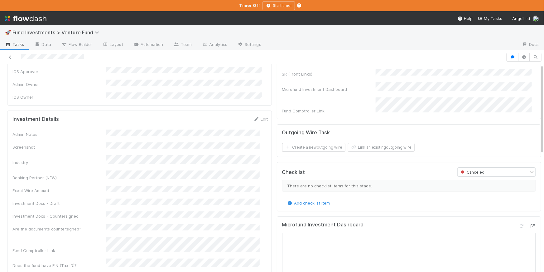
scroll to position [0, 0]
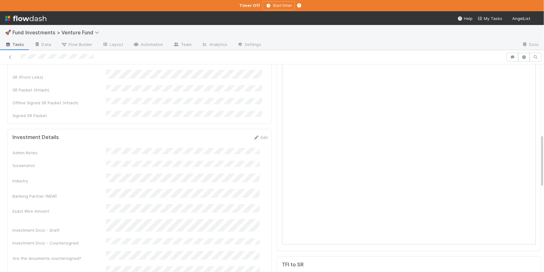
scroll to position [81, 0]
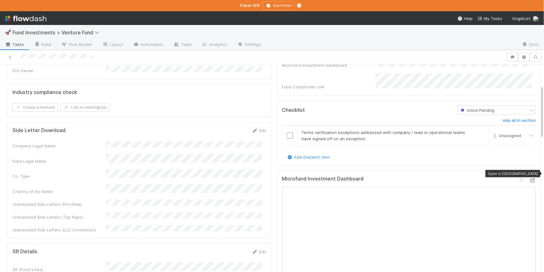
click at [530, 178] on icon at bounding box center [533, 180] width 6 height 4
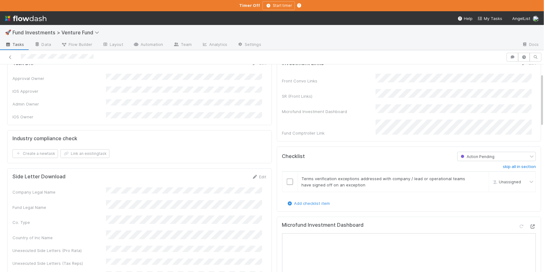
scroll to position [0, 0]
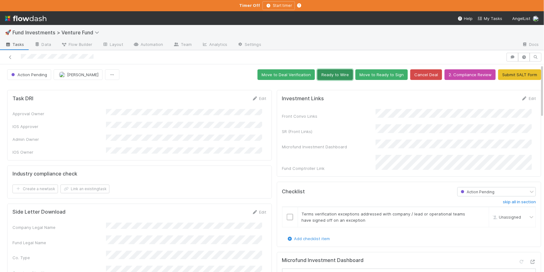
click at [331, 79] on button "Ready to Wire" at bounding box center [335, 74] width 36 height 11
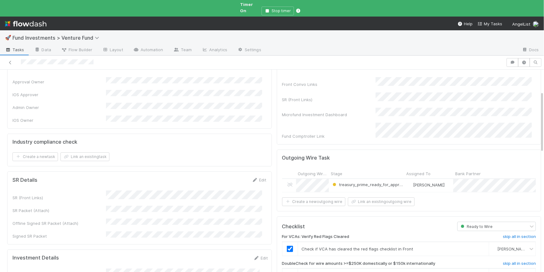
scroll to position [78, 0]
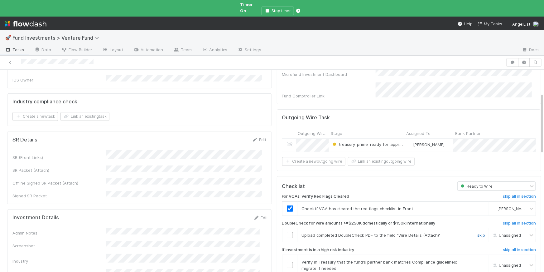
click at [477, 232] on link "skip" at bounding box center [481, 234] width 8 height 5
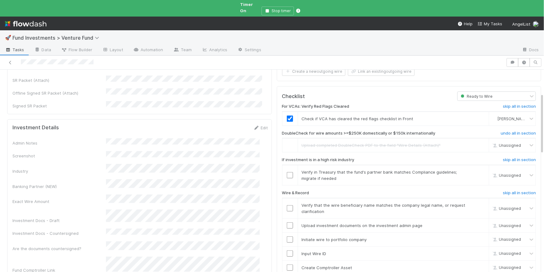
scroll to position [176, 0]
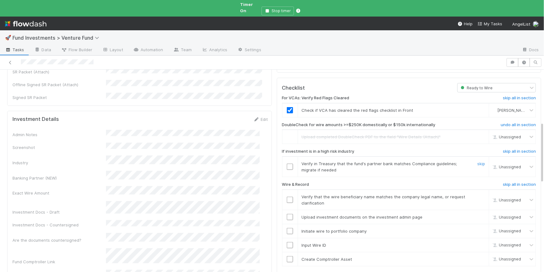
click at [287, 163] on input "checkbox" at bounding box center [290, 166] width 6 height 6
drag, startPoint x: 285, startPoint y: 192, endPoint x: 287, endPoint y: 197, distance: 6.0
click at [287, 196] on input "checkbox" at bounding box center [290, 199] width 6 height 6
click at [288, 214] on input "checkbox" at bounding box center [290, 217] width 6 height 6
click at [287, 228] on input "checkbox" at bounding box center [290, 231] width 6 height 6
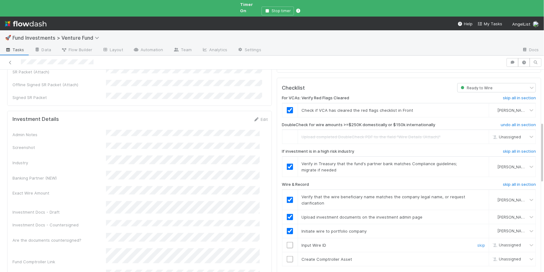
click at [287, 242] on input "checkbox" at bounding box center [290, 245] width 6 height 6
click at [287, 256] on input "checkbox" at bounding box center [290, 259] width 6 height 6
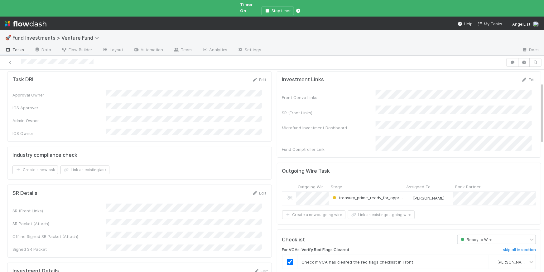
scroll to position [0, 0]
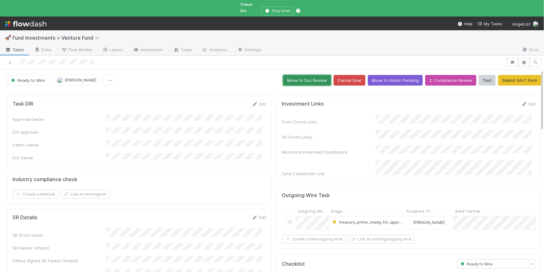
click at [305, 75] on button "Move to Doc Review" at bounding box center [307, 80] width 48 height 11
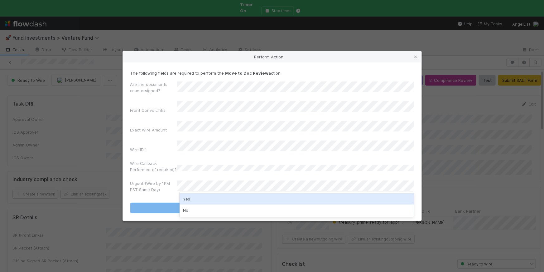
click at [202, 196] on div "Yes" at bounding box center [297, 198] width 234 height 11
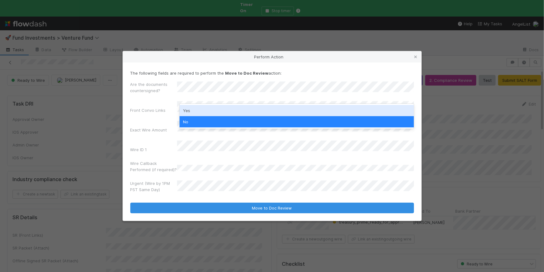
click at [199, 108] on div "Yes" at bounding box center [297, 110] width 234 height 11
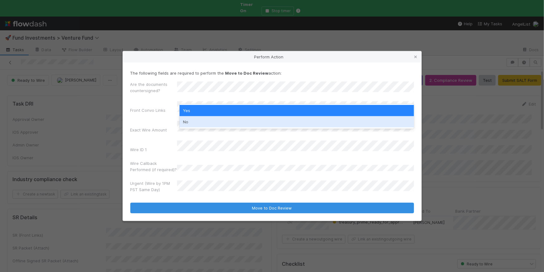
click at [142, 127] on label"] "Exact Wire Amount" at bounding box center [148, 130] width 37 height 6
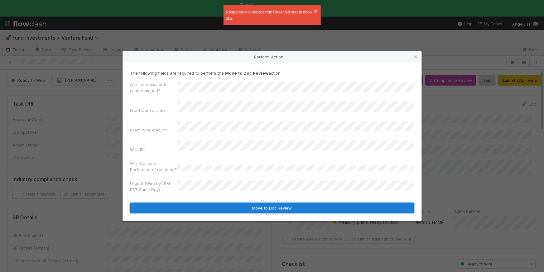
click at [279, 204] on button "Move to Doc Review" at bounding box center [272, 207] width 284 height 11
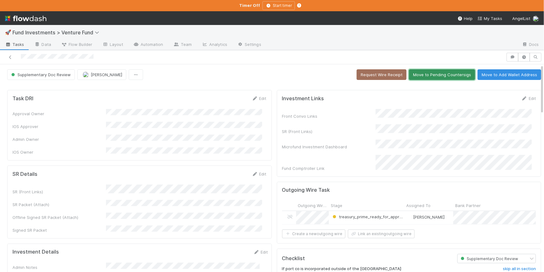
click at [428, 74] on button "Move to Pending Countersigs" at bounding box center [442, 74] width 66 height 11
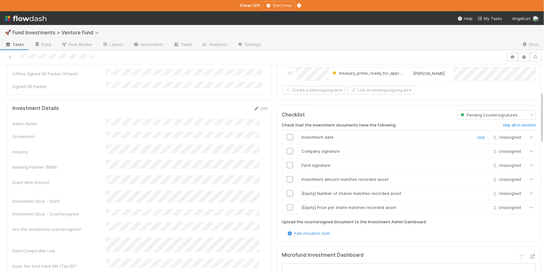
scroll to position [209, 0]
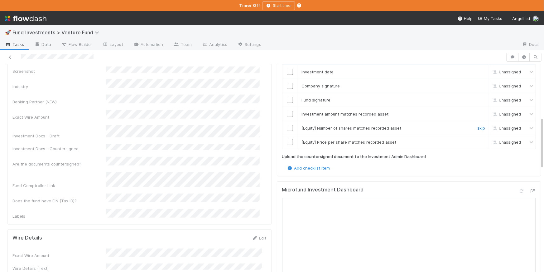
click at [477, 126] on link "skip" at bounding box center [481, 127] width 8 height 5
drag, startPoint x: 475, startPoint y: 135, endPoint x: 473, endPoint y: 140, distance: 4.8
click at [477, 140] on link "skip" at bounding box center [481, 141] width 8 height 5
click at [287, 111] on input "checkbox" at bounding box center [290, 114] width 6 height 6
click at [287, 97] on input "checkbox" at bounding box center [290, 100] width 6 height 6
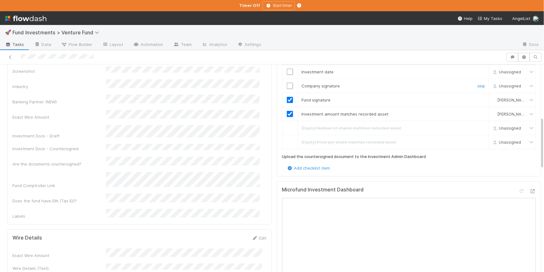
drag, startPoint x: 286, startPoint y: 84, endPoint x: 286, endPoint y: 76, distance: 7.8
click at [287, 83] on input "checkbox" at bounding box center [290, 86] width 6 height 6
click at [287, 69] on input "checkbox" at bounding box center [290, 72] width 6 height 6
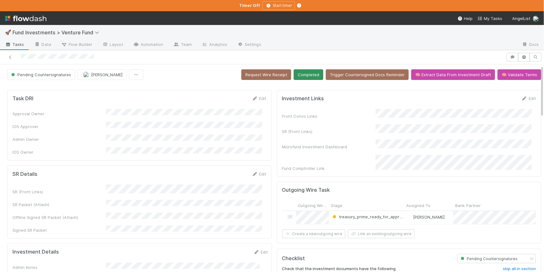
scroll to position [0, 0]
click at [306, 77] on button "Completed" at bounding box center [309, 74] width 30 height 11
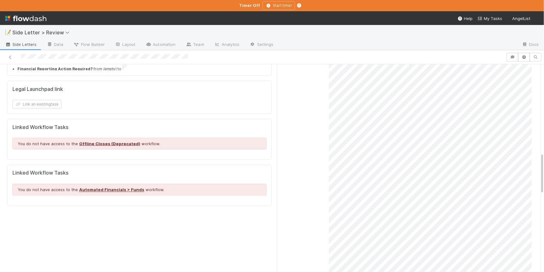
scroll to position [236, 0]
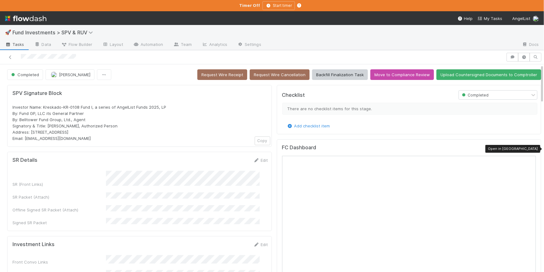
click at [530, 149] on icon at bounding box center [533, 149] width 6 height 4
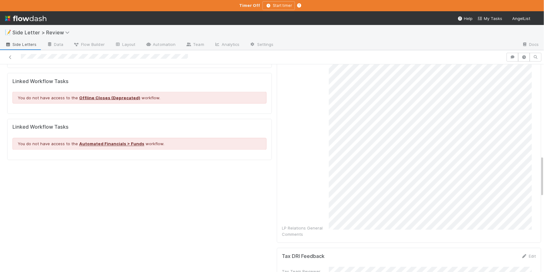
scroll to position [558, 0]
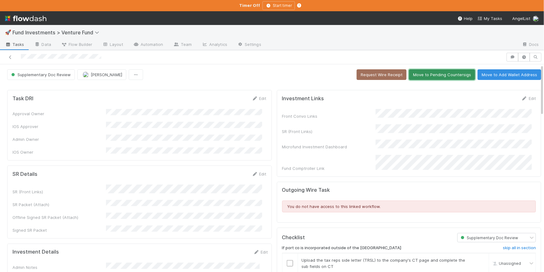
click at [429, 71] on button "Move to Pending Countersigs" at bounding box center [442, 74] width 66 height 11
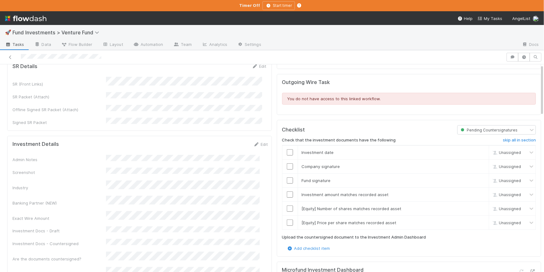
scroll to position [201, 0]
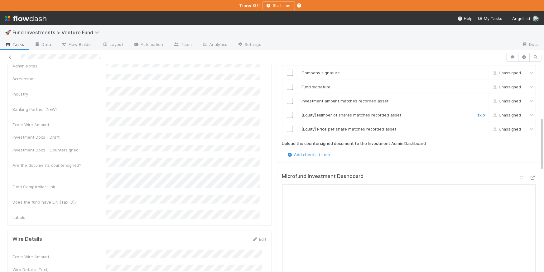
click at [477, 112] on link "skip" at bounding box center [481, 114] width 8 height 5
click at [477, 126] on link "skip" at bounding box center [481, 128] width 8 height 5
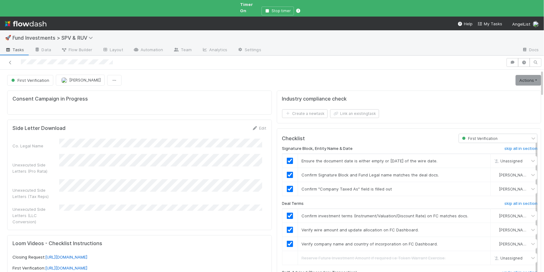
checkbox input "true"
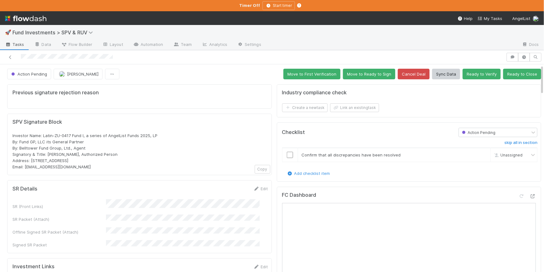
scroll to position [1, 0]
click at [304, 69] on button "Move to First Verification" at bounding box center [311, 73] width 57 height 11
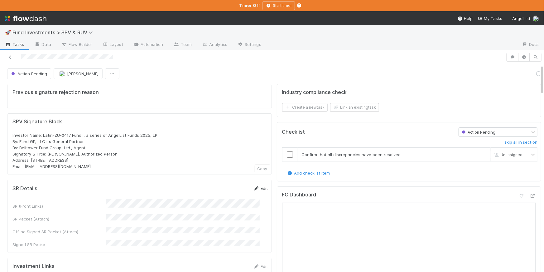
click at [255, 189] on link "Edit" at bounding box center [260, 187] width 15 height 5
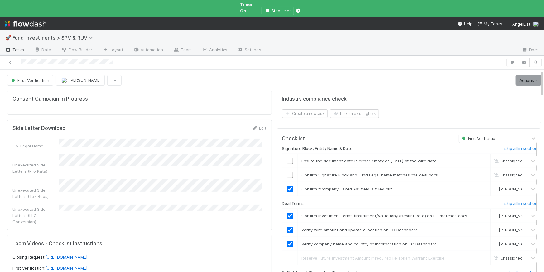
scroll to position [170, 0]
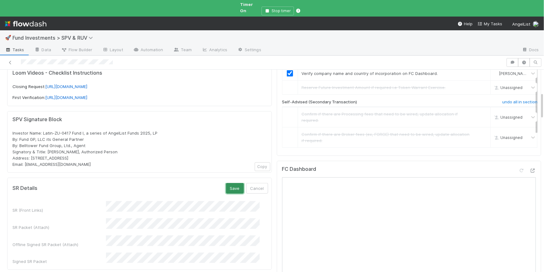
click at [227, 183] on button "Save" at bounding box center [235, 188] width 18 height 11
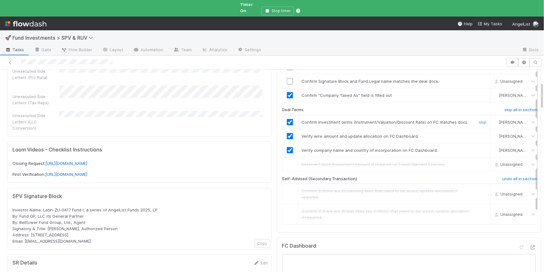
scroll to position [89, 0]
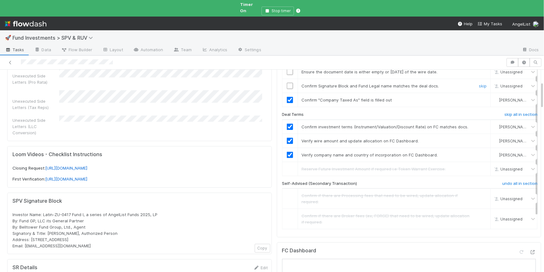
click at [287, 83] on input "checkbox" at bounding box center [290, 86] width 6 height 6
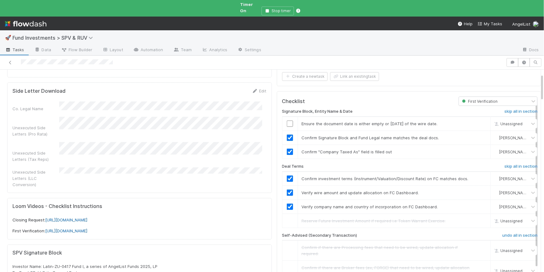
scroll to position [28, 0]
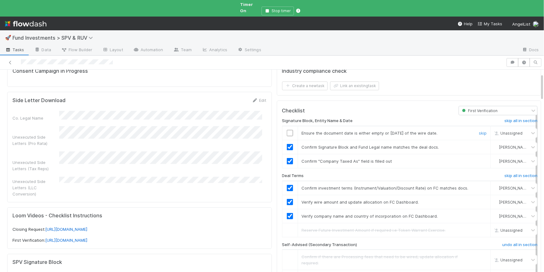
click at [287, 130] on input "checkbox" at bounding box center [290, 133] width 6 height 6
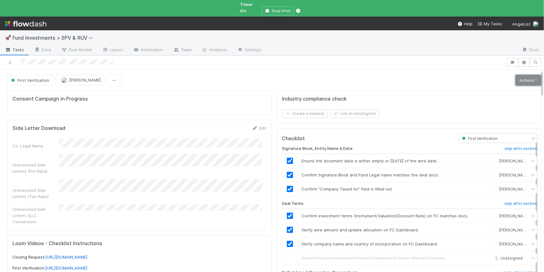
drag, startPoint x: 517, startPoint y: 79, endPoint x: 512, endPoint y: 79, distance: 4.7
click at [517, 79] on link "Actions" at bounding box center [529, 80] width 26 height 11
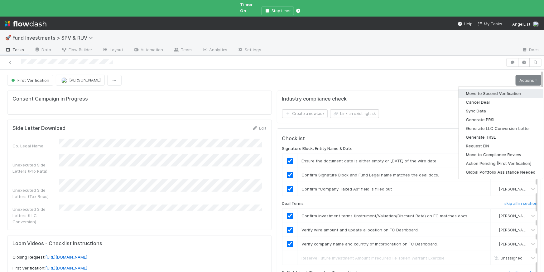
click at [490, 89] on button "Move to Second Verification" at bounding box center [501, 93] width 84 height 9
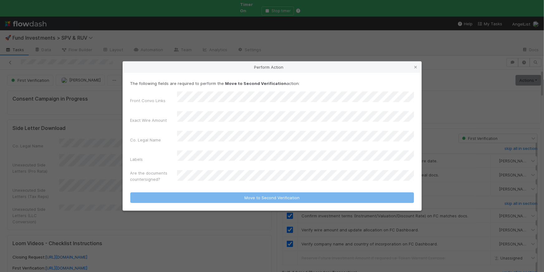
click at [416, 69] on icon at bounding box center [416, 67] width 6 height 4
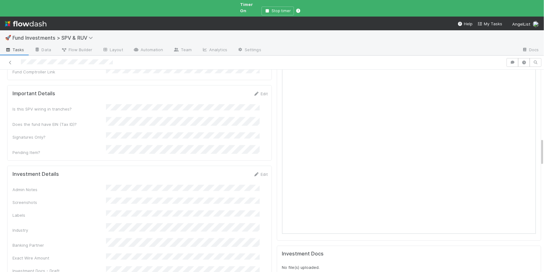
scroll to position [425, 0]
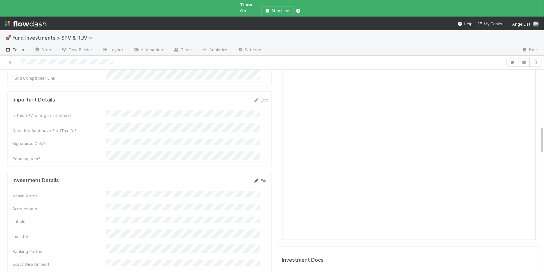
click at [254, 178] on link "Edit" at bounding box center [260, 180] width 15 height 5
drag, startPoint x: 223, startPoint y: 141, endPoint x: 229, endPoint y: 142, distance: 6.1
click at [226, 177] on button "Save" at bounding box center [235, 182] width 18 height 11
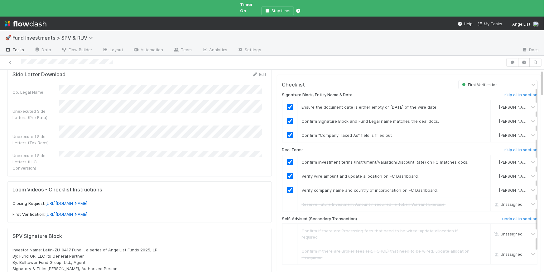
scroll to position [0, 0]
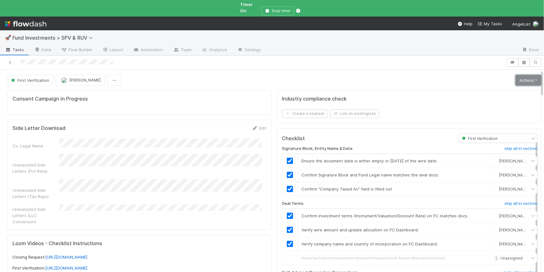
click at [516, 75] on link "Actions" at bounding box center [529, 80] width 26 height 11
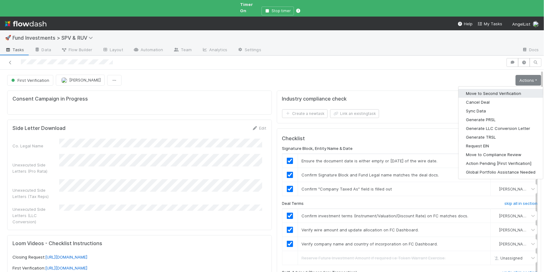
click at [492, 89] on button "Move to Second Verification" at bounding box center [501, 93] width 84 height 9
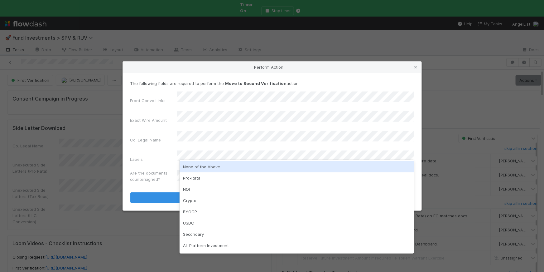
click at [223, 169] on div "None of the Above" at bounding box center [297, 166] width 234 height 11
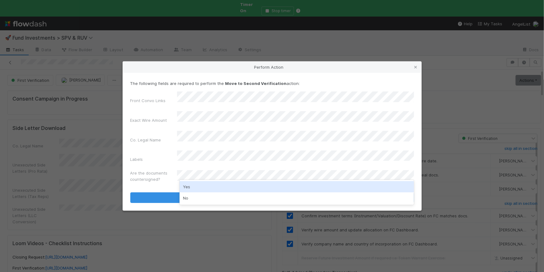
click at [214, 201] on div "No" at bounding box center [297, 197] width 234 height 11
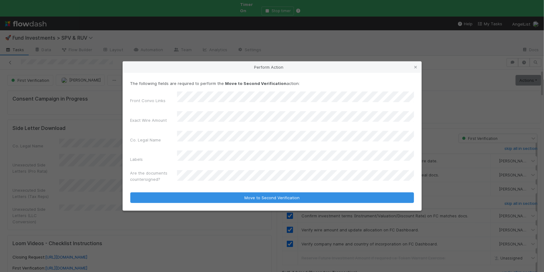
click at [224, 195] on div "The following fields are required to perform the Move to Second Verification ac…" at bounding box center [272, 142] width 299 height 138
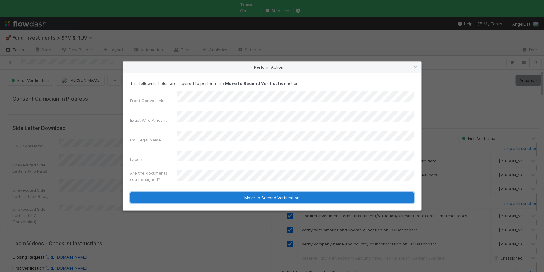
click at [225, 192] on button "Move to Second Verification" at bounding box center [272, 197] width 284 height 11
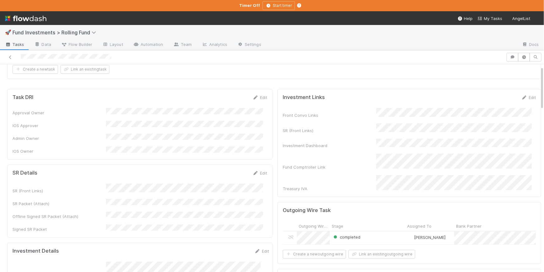
scroll to position [44, 0]
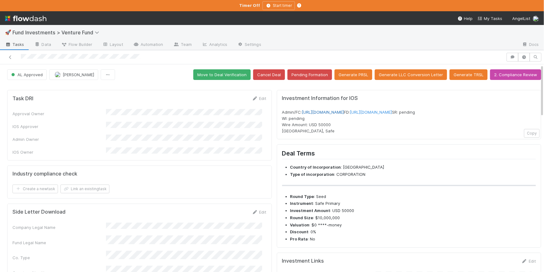
click at [344, 112] on link "[URL][DOMAIN_NAME]" at bounding box center [323, 111] width 42 height 5
click at [521, 55] on icon "button" at bounding box center [524, 57] width 6 height 4
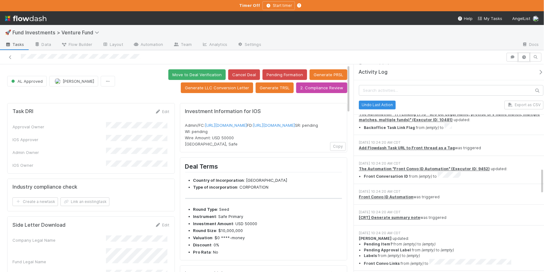
scroll to position [810, 0]
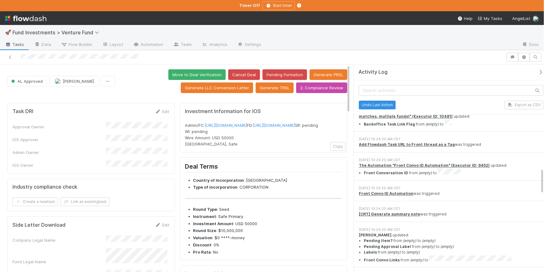
click at [538, 70] on icon "button" at bounding box center [540, 72] width 6 height 5
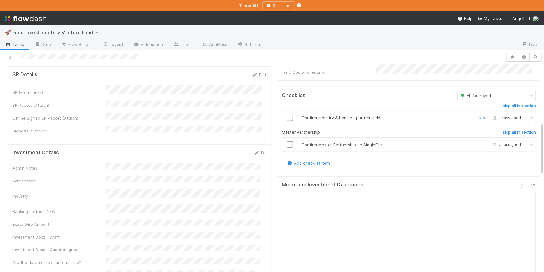
scroll to position [280, 0]
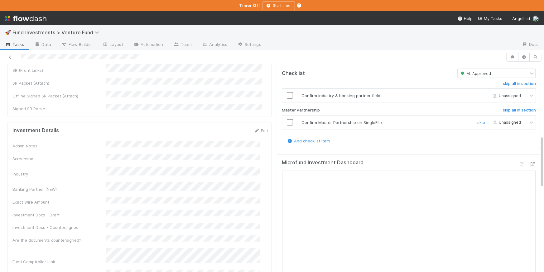
click at [287, 125] on input "checkbox" at bounding box center [290, 122] width 6 height 6
click at [288, 99] on input "checkbox" at bounding box center [290, 95] width 6 height 6
click at [289, 99] on div at bounding box center [289, 95] width 15 height 6
checkbox input "true"
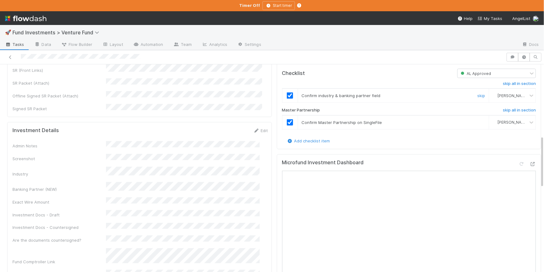
click at [287, 99] on input "checkbox" at bounding box center [290, 95] width 6 height 6
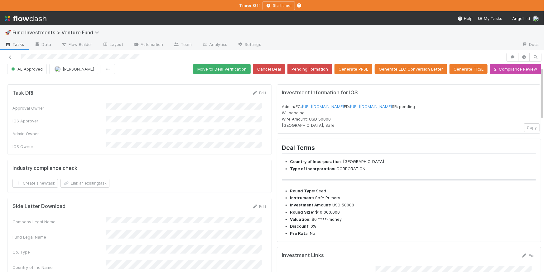
scroll to position [0, 0]
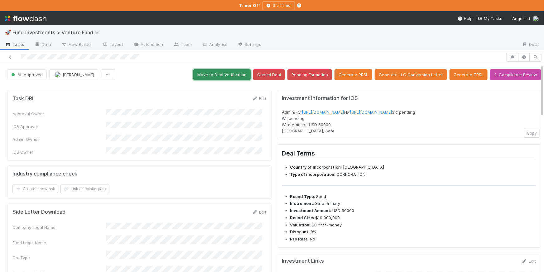
click at [234, 76] on button "Move to Deal Verification" at bounding box center [221, 74] width 57 height 11
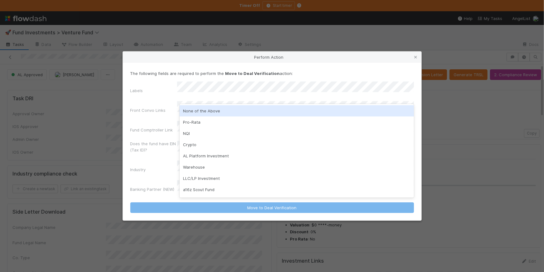
click at [207, 108] on div "None of the Above" at bounding box center [297, 110] width 234 height 11
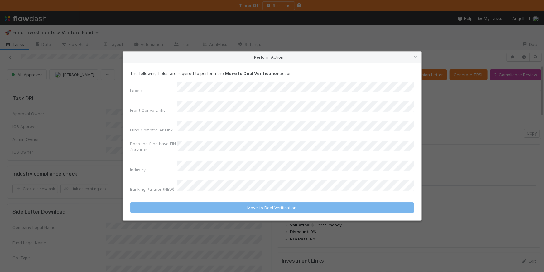
drag, startPoint x: 245, startPoint y: 190, endPoint x: 249, endPoint y: 195, distance: 6.0
click at [245, 190] on form "The following fields are required to perform the Move to Deal Verification acti…" at bounding box center [272, 141] width 284 height 142
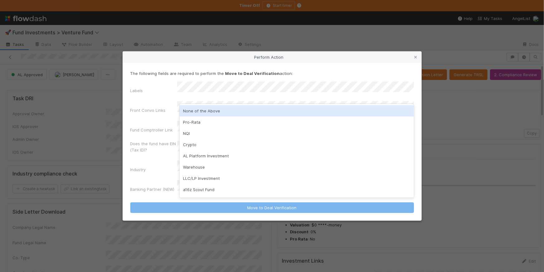
click at [217, 112] on div "None of the Above" at bounding box center [297, 110] width 234 height 11
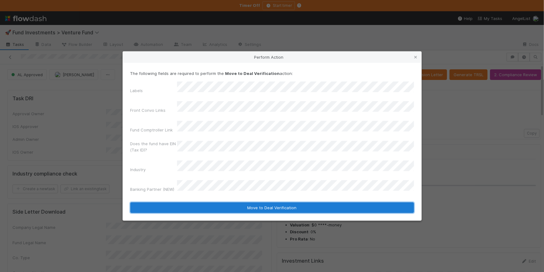
click at [262, 202] on button "Move to Deal Verification" at bounding box center [272, 207] width 284 height 11
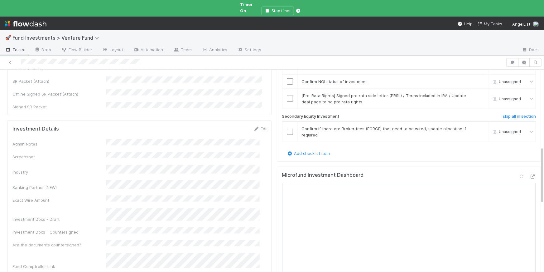
scroll to position [300, 0]
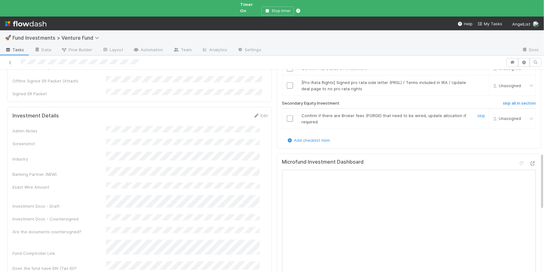
click at [477, 112] on div "skip" at bounding box center [480, 118] width 19 height 12
click at [477, 113] on link "skip" at bounding box center [481, 115] width 8 height 5
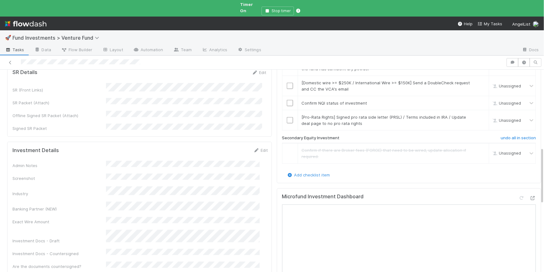
scroll to position [266, 0]
click at [477, 115] on link "skip" at bounding box center [481, 117] width 8 height 5
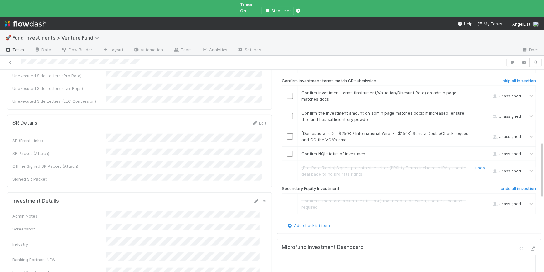
scroll to position [144, 0]
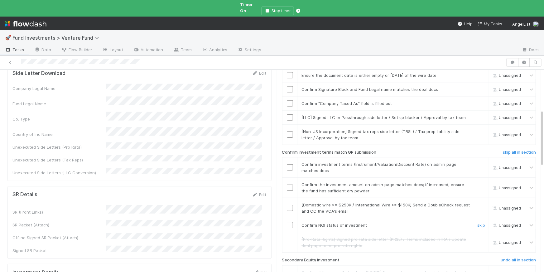
click at [287, 222] on input "checkbox" at bounding box center [290, 225] width 6 height 6
click at [477, 202] on link "skip" at bounding box center [481, 204] width 8 height 5
click at [287, 184] on input "checkbox" at bounding box center [290, 187] width 6 height 6
click at [477, 202] on link "skip" at bounding box center [481, 204] width 8 height 5
drag, startPoint x: 288, startPoint y: 152, endPoint x: 292, endPoint y: 151, distance: 4.5
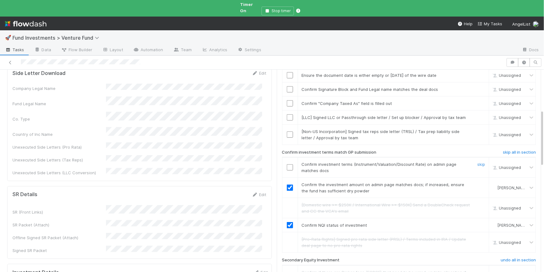
click at [288, 164] on input "checkbox" at bounding box center [290, 167] width 6 height 6
click at [477, 115] on link "skip" at bounding box center [481, 117] width 8 height 5
click at [477, 129] on link "skip" at bounding box center [481, 131] width 8 height 5
click at [477, 115] on link "skip" at bounding box center [481, 117] width 8 height 5
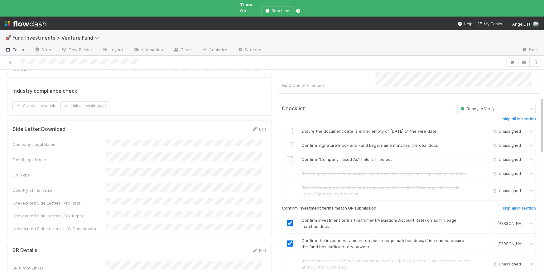
scroll to position [87, 0]
click at [288, 157] on input "checkbox" at bounding box center [290, 160] width 6 height 6
click at [287, 129] on input "checkbox" at bounding box center [290, 132] width 6 height 6
click at [287, 143] on input "checkbox" at bounding box center [290, 146] width 6 height 6
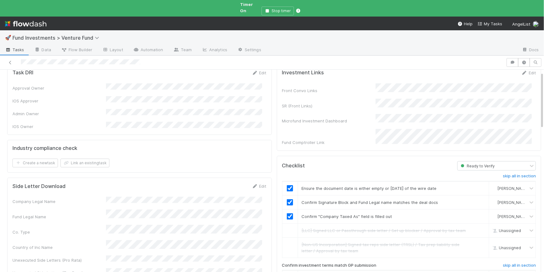
scroll to position [0, 0]
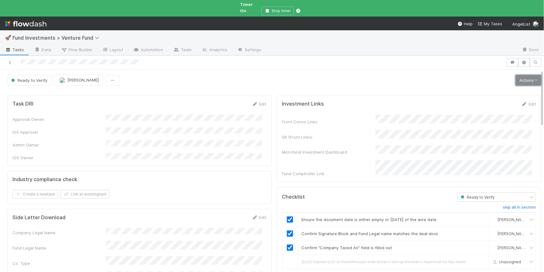
click at [516, 75] on link "Actions" at bounding box center [529, 80] width 26 height 11
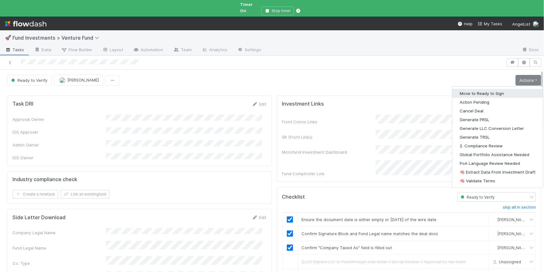
click at [506, 89] on button "Move to Ready to Sign" at bounding box center [497, 93] width 91 height 9
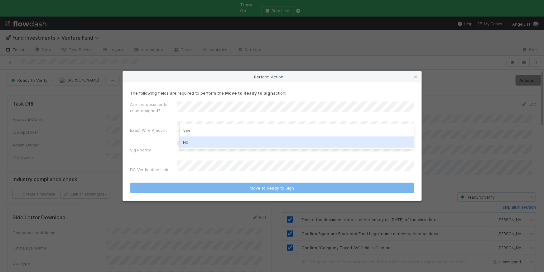
click at [216, 139] on div "No" at bounding box center [297, 141] width 234 height 11
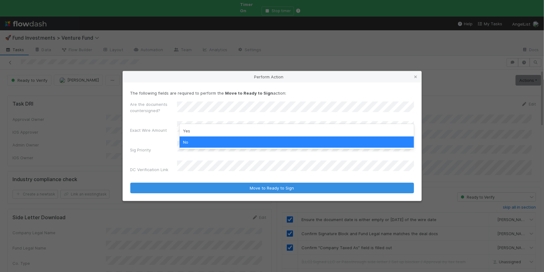
click at [154, 133] on label"] "Exact Wire Amount" at bounding box center [148, 130] width 37 height 6
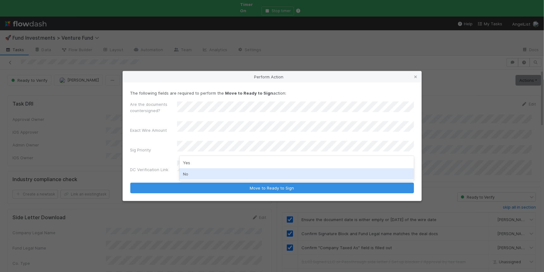
click at [197, 171] on div "No" at bounding box center [297, 173] width 234 height 11
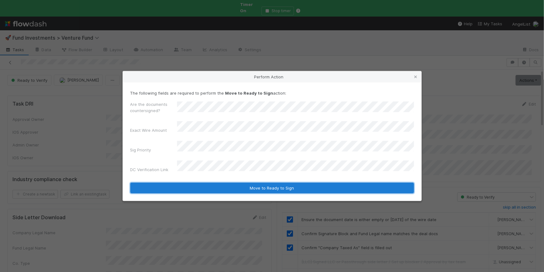
click at [293, 182] on button "Move to Ready to Sign" at bounding box center [272, 187] width 284 height 11
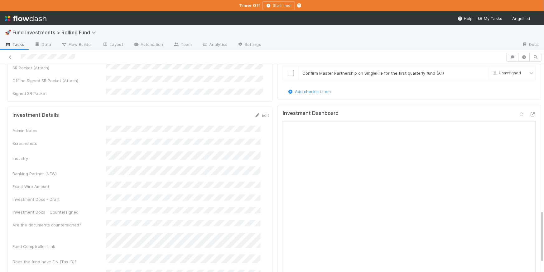
scroll to position [205, 0]
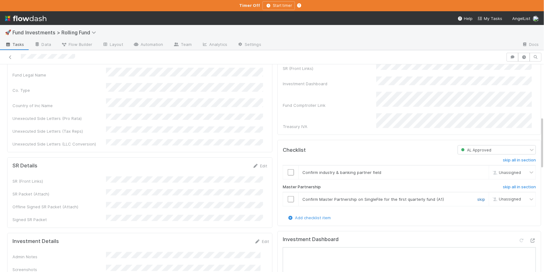
click at [477, 196] on link "skip" at bounding box center [481, 198] width 8 height 5
click at [288, 169] on input "checkbox" at bounding box center [291, 172] width 6 height 6
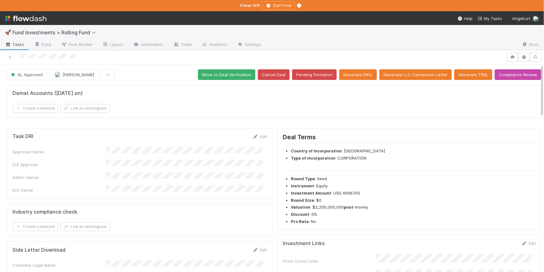
scroll to position [0, 0]
click at [210, 71] on button "Move to Deal Verification" at bounding box center [226, 74] width 57 height 11
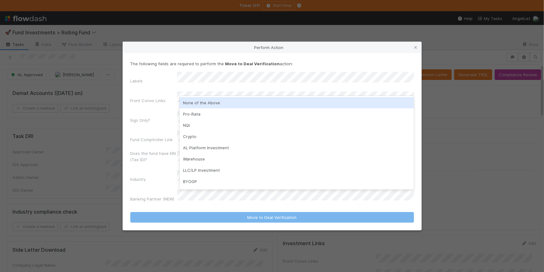
click at [227, 101] on div "None of the Above" at bounding box center [297, 102] width 234 height 11
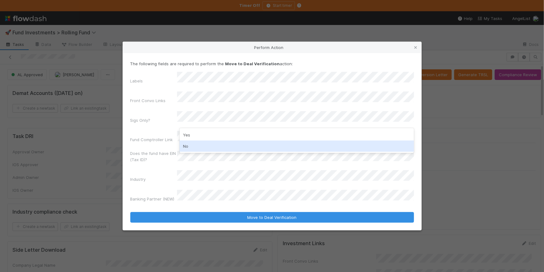
click at [222, 141] on div "No" at bounding box center [297, 145] width 234 height 11
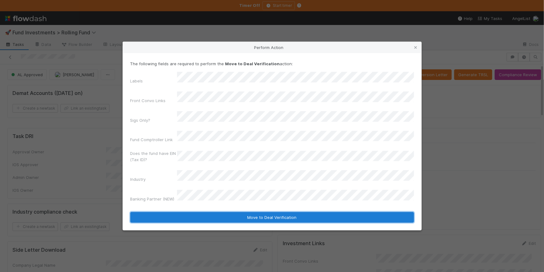
click at [257, 212] on button "Move to Deal Verification" at bounding box center [272, 217] width 284 height 11
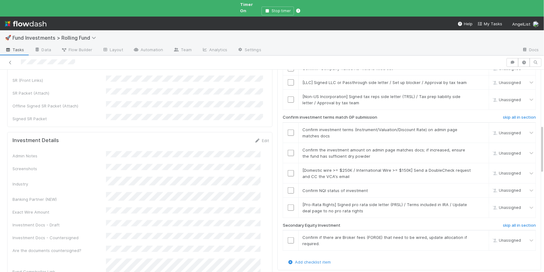
scroll to position [236, 0]
click at [288, 187] on input "checkbox" at bounding box center [291, 190] width 6 height 6
click at [477, 202] on link "skip" at bounding box center [481, 204] width 8 height 5
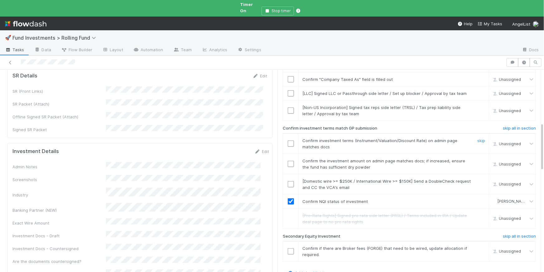
click at [288, 140] on input "checkbox" at bounding box center [291, 143] width 6 height 6
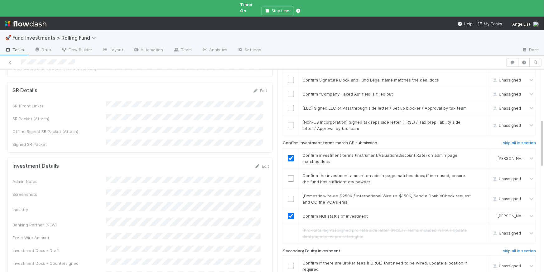
scroll to position [201, 0]
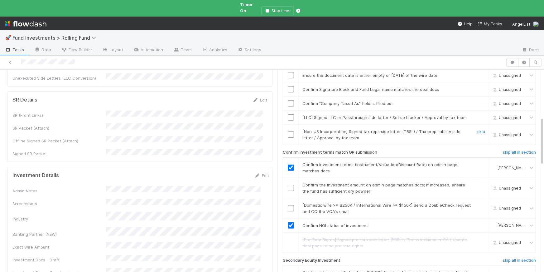
click at [477, 129] on link "skip" at bounding box center [481, 131] width 8 height 5
click at [477, 115] on link "skip" at bounding box center [481, 117] width 8 height 5
click at [288, 100] on input "checkbox" at bounding box center [291, 103] width 6 height 6
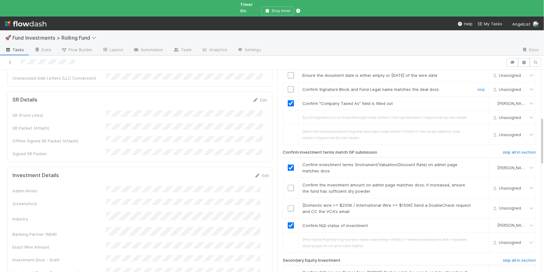
click at [288, 86] on input "checkbox" at bounding box center [291, 89] width 6 height 6
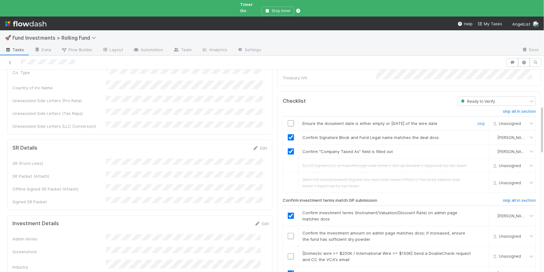
click at [288, 120] on input "checkbox" at bounding box center [291, 123] width 6 height 6
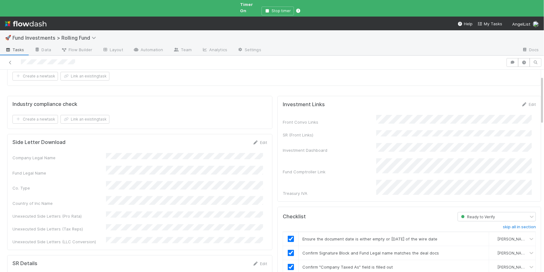
scroll to position [0, 0]
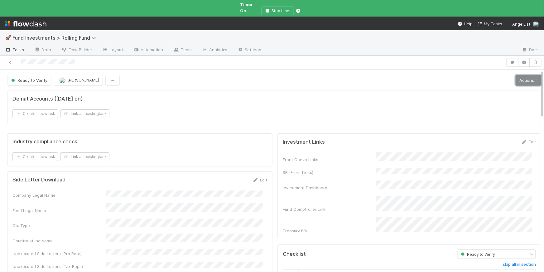
click at [516, 75] on link "Actions" at bounding box center [529, 80] width 26 height 11
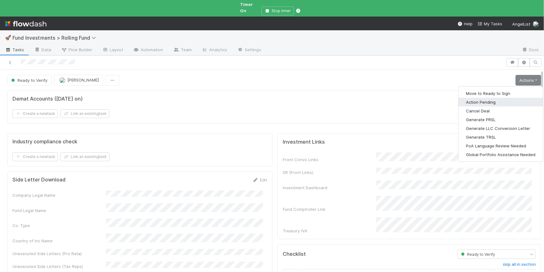
click at [497, 98] on button "Action Pending" at bounding box center [501, 102] width 84 height 9
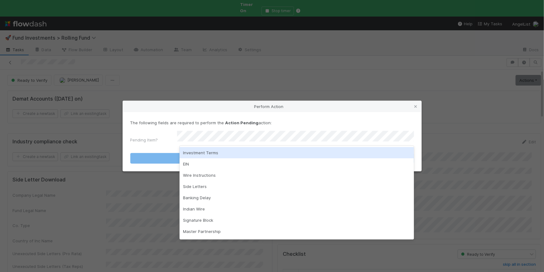
click at [283, 148] on div "Investment Terms" at bounding box center [297, 152] width 234 height 11
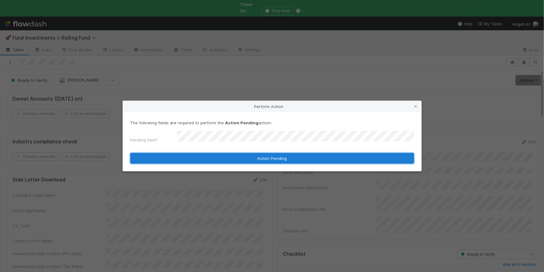
click at [285, 156] on button "Action Pending" at bounding box center [272, 158] width 284 height 11
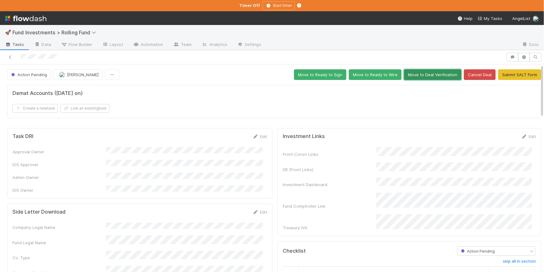
click at [414, 74] on button "Move to Deal Verification" at bounding box center [432, 74] width 57 height 11
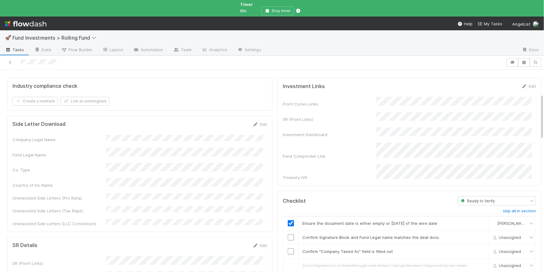
scroll to position [150, 0]
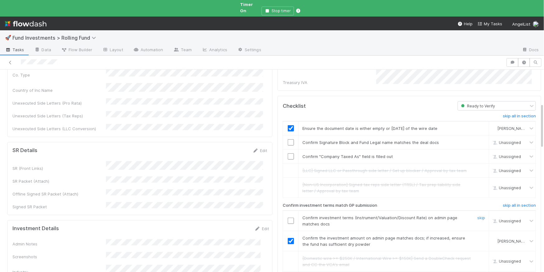
click at [288, 217] on input "checkbox" at bounding box center [291, 220] width 6 height 6
click at [288, 153] on input "checkbox" at bounding box center [291, 156] width 6 height 6
click at [248, 147] on div "SR Details Edit" at bounding box center [139, 150] width 255 height 6
click at [252, 148] on icon at bounding box center [255, 150] width 6 height 4
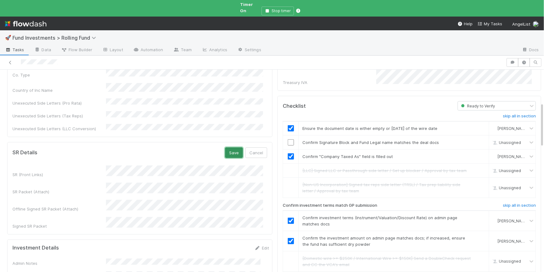
click at [229, 147] on button "Save" at bounding box center [234, 152] width 18 height 11
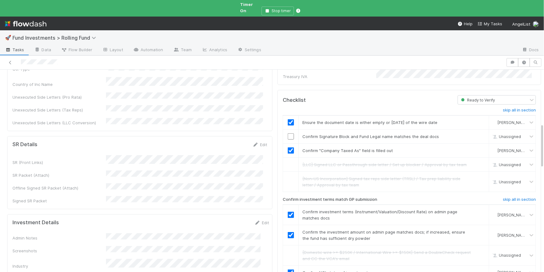
scroll to position [156, 0]
click at [254, 143] on icon at bounding box center [255, 145] width 6 height 4
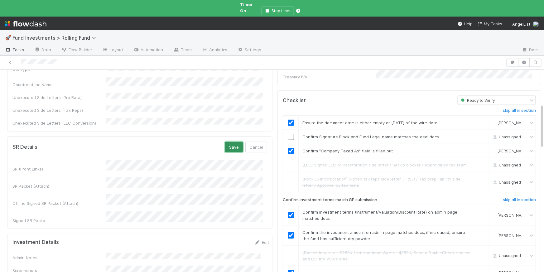
click at [231, 142] on button "Save" at bounding box center [234, 147] width 18 height 11
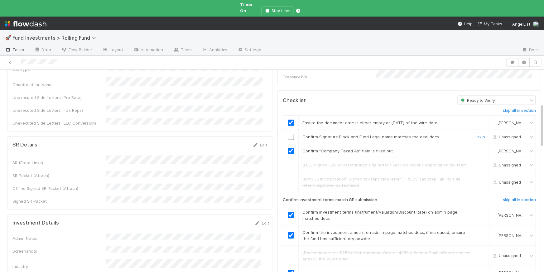
click at [288, 133] on input "checkbox" at bounding box center [291, 136] width 6 height 6
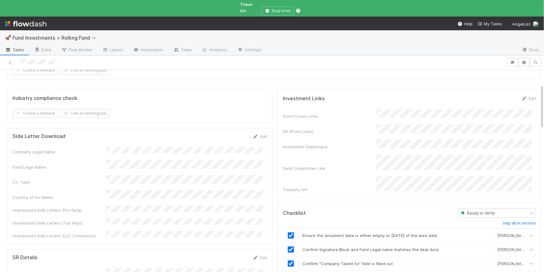
scroll to position [0, 0]
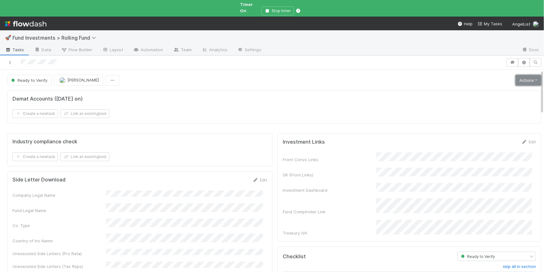
click at [516, 75] on link "Actions" at bounding box center [529, 80] width 26 height 11
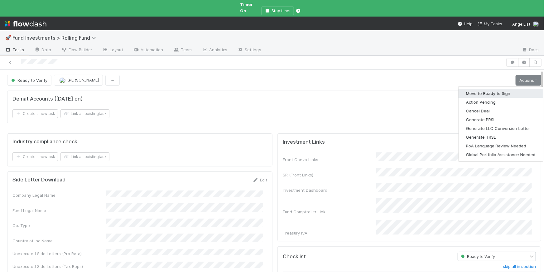
click at [467, 89] on button "Move to Ready to Sign" at bounding box center [501, 93] width 84 height 9
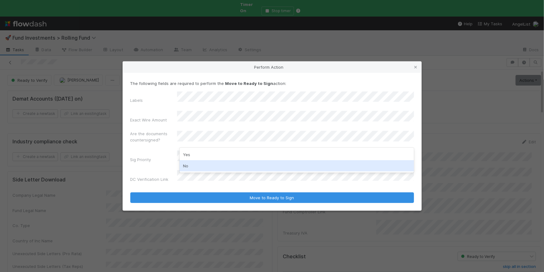
click at [205, 163] on div "No" at bounding box center [297, 165] width 234 height 11
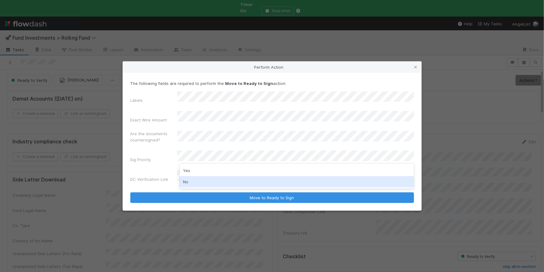
click at [203, 184] on div "No" at bounding box center [297, 181] width 234 height 11
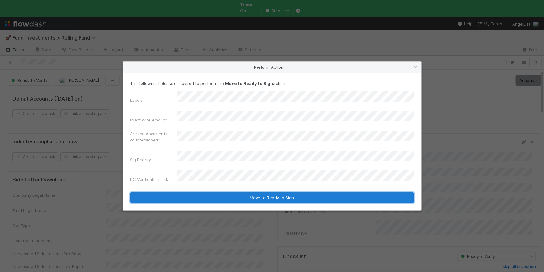
click at [222, 192] on button "Move to Ready to Sign" at bounding box center [272, 197] width 284 height 11
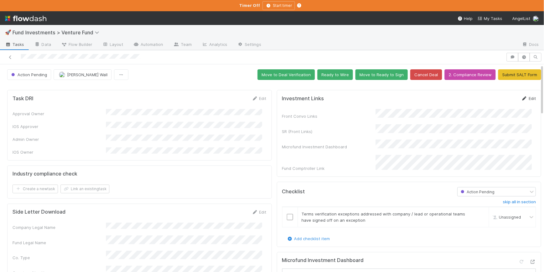
click at [521, 96] on icon at bounding box center [524, 98] width 6 height 4
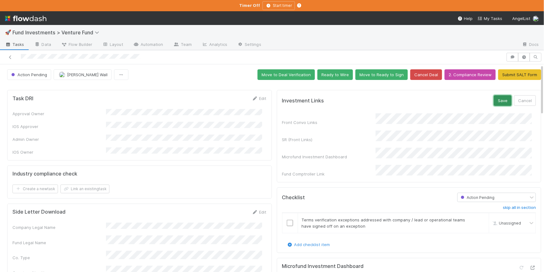
click at [494, 103] on button "Save" at bounding box center [503, 100] width 18 height 11
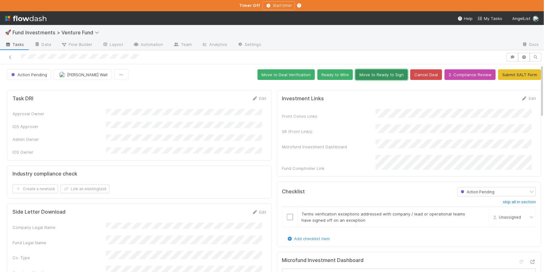
click at [378, 79] on button "Move to Ready to Sign" at bounding box center [381, 74] width 52 height 11
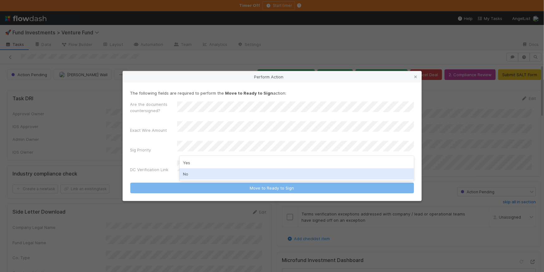
click at [229, 171] on div "No" at bounding box center [297, 173] width 234 height 11
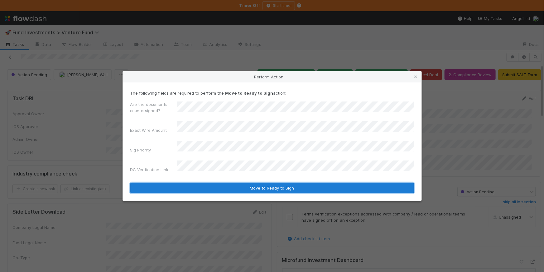
click at [254, 182] on button "Move to Ready to Sign" at bounding box center [272, 187] width 284 height 11
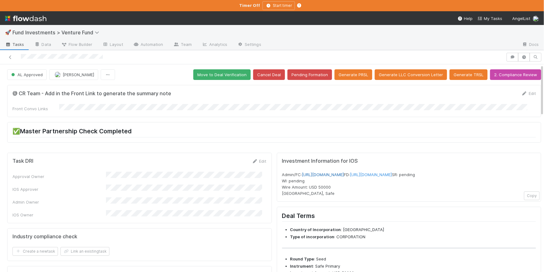
click at [344, 172] on link "[URL][DOMAIN_NAME]" at bounding box center [323, 174] width 42 height 5
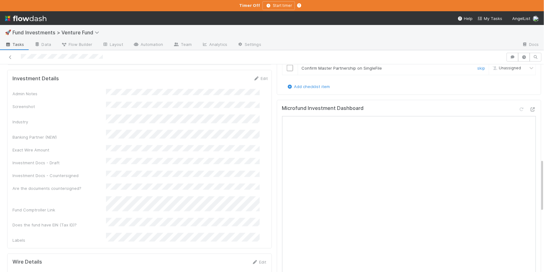
scroll to position [328, 0]
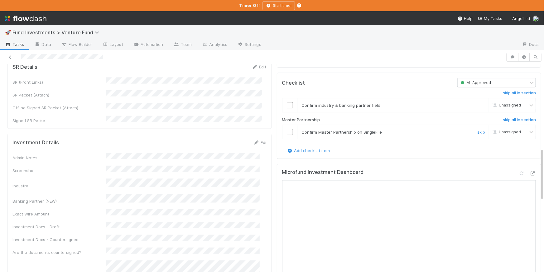
click at [282, 134] on div at bounding box center [289, 132] width 15 height 6
click at [287, 135] on input "checkbox" at bounding box center [290, 132] width 6 height 6
click at [287, 108] on input "checkbox" at bounding box center [290, 105] width 6 height 6
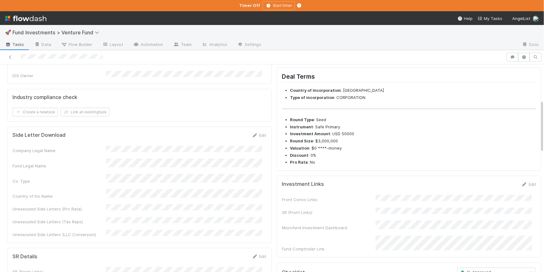
scroll to position [0, 0]
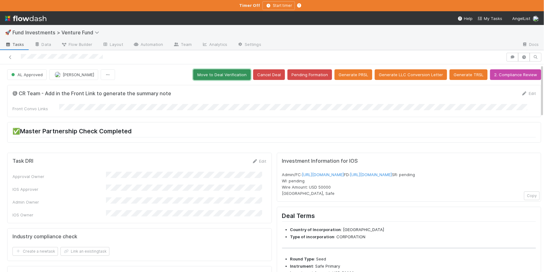
click at [210, 72] on button "Move to Deal Verification" at bounding box center [221, 74] width 57 height 11
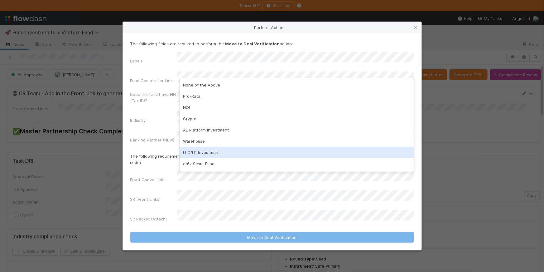
scroll to position [66, 0]
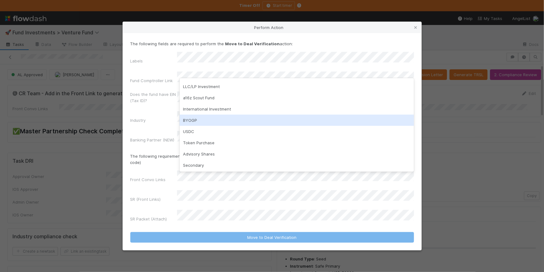
click at [205, 120] on div "BYOGP" at bounding box center [297, 119] width 234 height 11
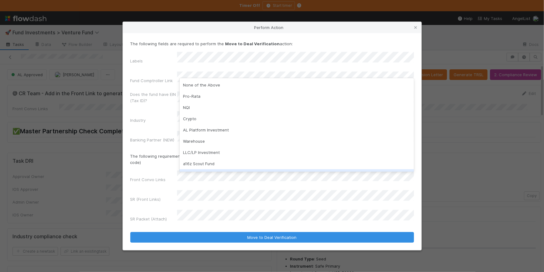
drag, startPoint x: 155, startPoint y: 175, endPoint x: 175, endPoint y: 174, distance: 20.3
click at [156, 176] on label"] "Front Convo Links" at bounding box center [148, 179] width 36 height 6
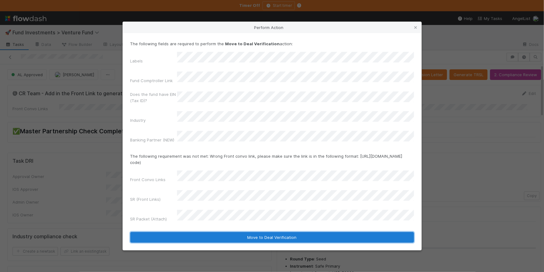
click at [288, 232] on button "Move to Deal Verification" at bounding box center [272, 237] width 284 height 11
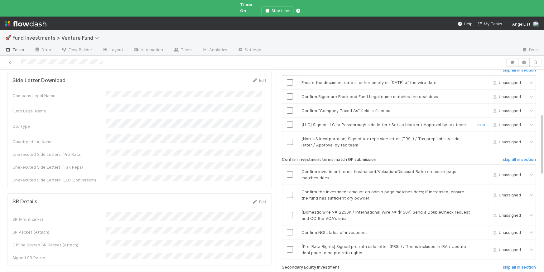
scroll to position [224, 0]
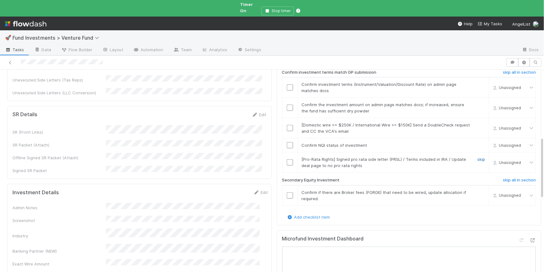
click at [477, 156] on link "skip" at bounding box center [481, 158] width 8 height 5
click at [287, 142] on input "checkbox" at bounding box center [290, 145] width 6 height 6
click at [477, 190] on link "skip" at bounding box center [481, 192] width 8 height 5
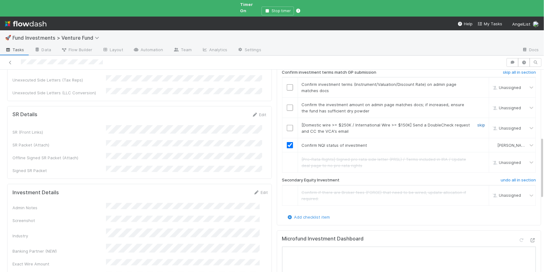
click at [477, 122] on link "skip" at bounding box center [481, 124] width 8 height 5
click at [287, 104] on input "checkbox" at bounding box center [290, 107] width 6 height 6
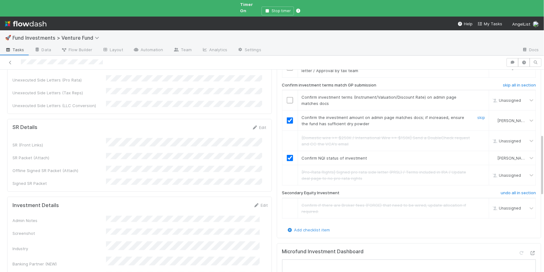
scroll to position [210, 0]
click at [288, 98] on input "checkbox" at bounding box center [290, 101] width 6 height 6
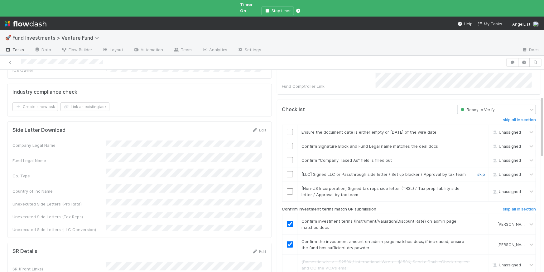
click at [477, 171] on link "skip" at bounding box center [481, 173] width 8 height 5
click at [477, 185] on link "skip" at bounding box center [481, 187] width 8 height 5
click at [287, 157] on input "checkbox" at bounding box center [290, 160] width 6 height 6
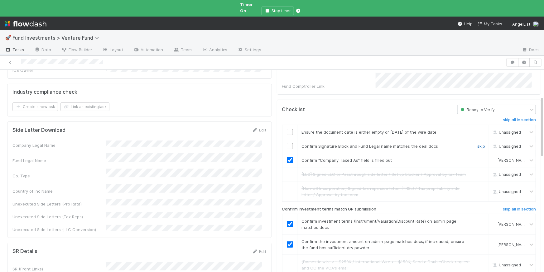
click at [477, 143] on link "skip" at bounding box center [481, 145] width 8 height 5
click at [287, 129] on input "checkbox" at bounding box center [290, 132] width 6 height 6
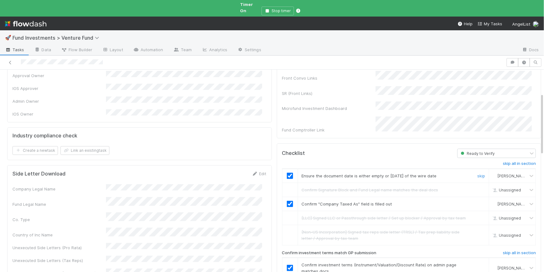
scroll to position [0, 0]
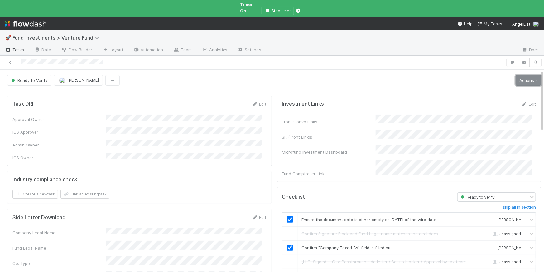
click at [516, 75] on link "Actions" at bounding box center [529, 80] width 26 height 11
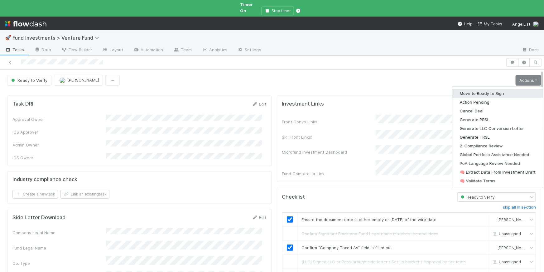
click at [508, 89] on button "Move to Ready to Sign" at bounding box center [497, 93] width 91 height 9
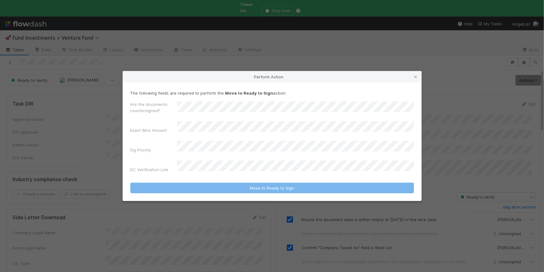
click at [248, 124] on div "Are the documents countersigned? Exact Wire Amount Sig Priority DC Verification…" at bounding box center [272, 138] width 284 height 74
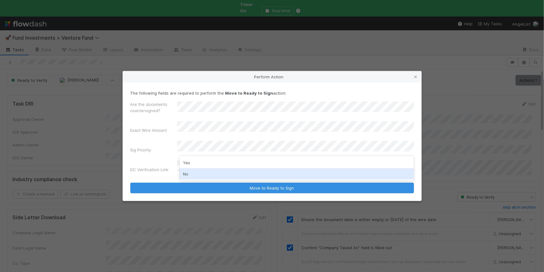
click at [217, 172] on div "No" at bounding box center [297, 173] width 234 height 11
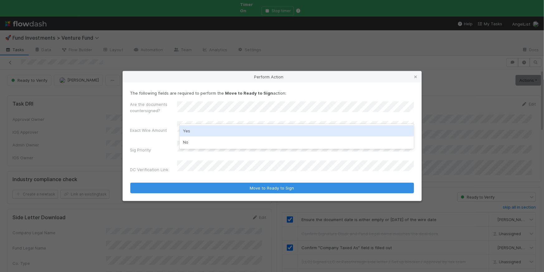
click at [201, 131] on div "Yes" at bounding box center [297, 130] width 234 height 11
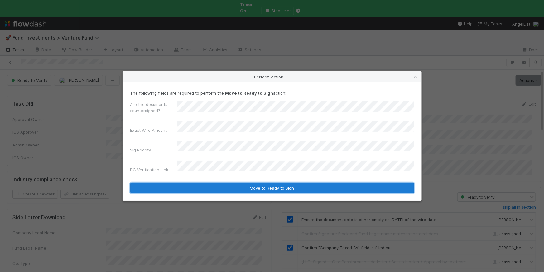
click at [244, 182] on button "Move to Ready to Sign" at bounding box center [272, 187] width 284 height 11
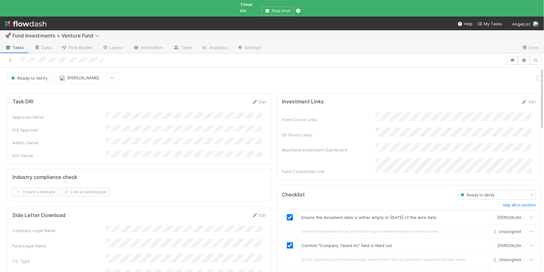
scroll to position [4, 0]
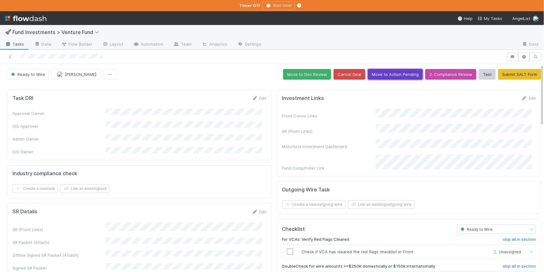
click at [381, 69] on button "Move to Action Pending" at bounding box center [395, 74] width 55 height 11
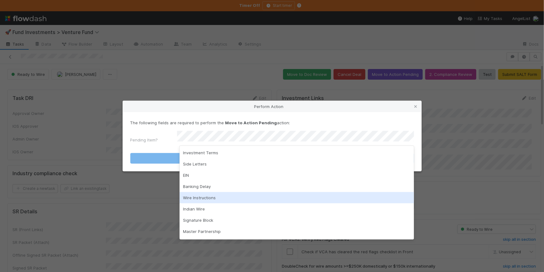
click at [222, 199] on div "Wire Instructions" at bounding box center [297, 197] width 234 height 11
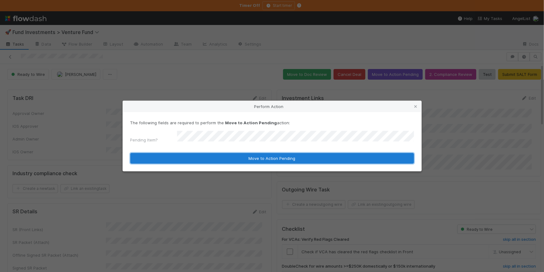
click at [249, 157] on button "Move to Action Pending" at bounding box center [272, 158] width 284 height 11
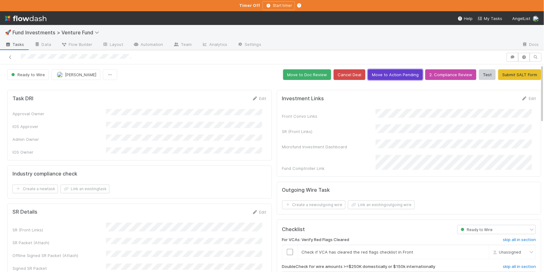
click at [389, 74] on button "Move to Action Pending" at bounding box center [395, 74] width 55 height 11
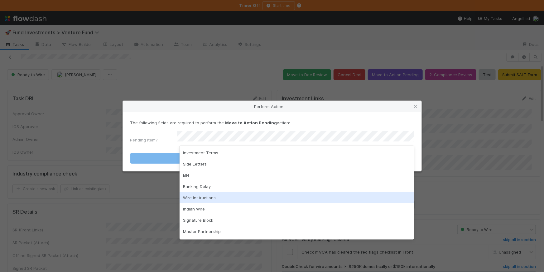
click at [249, 198] on div "Wire Instructions" at bounding box center [297, 197] width 234 height 11
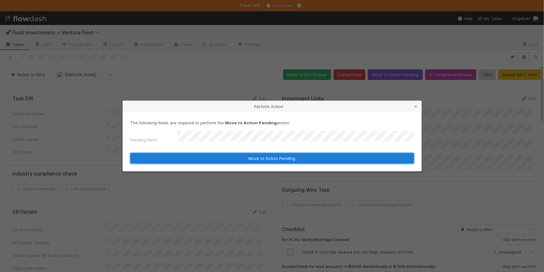
click at [261, 158] on button "Move to Action Pending" at bounding box center [272, 158] width 284 height 11
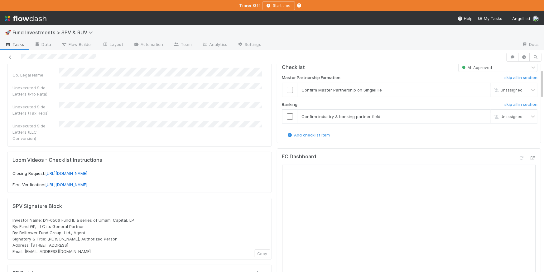
scroll to position [147, 0]
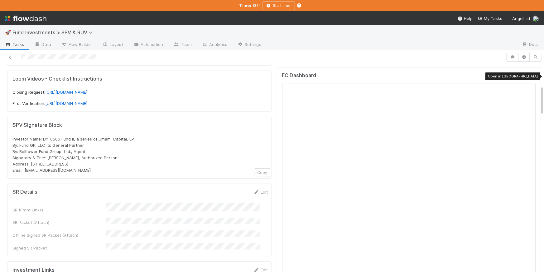
click at [530, 75] on icon at bounding box center [533, 77] width 6 height 4
drag, startPoint x: 134, startPoint y: 130, endPoint x: 97, endPoint y: 132, distance: 37.1
click at [97, 136] on div "Investor Name: DY-0506 Fund II, a series of Umami Capital, LP By: Fund GP, LLC …" at bounding box center [139, 154] width 254 height 37
copy span "Umami Capital, LP"
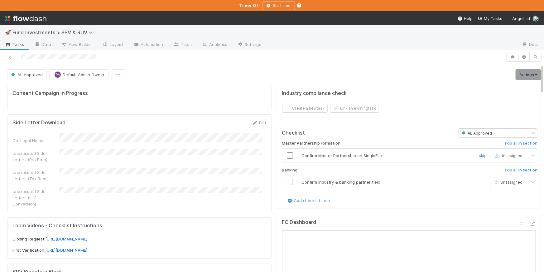
click at [287, 154] on input "checkbox" at bounding box center [290, 155] width 6 height 6
click at [287, 180] on input "checkbox" at bounding box center [290, 182] width 6 height 6
click at [516, 75] on link "Actions" at bounding box center [529, 74] width 26 height 11
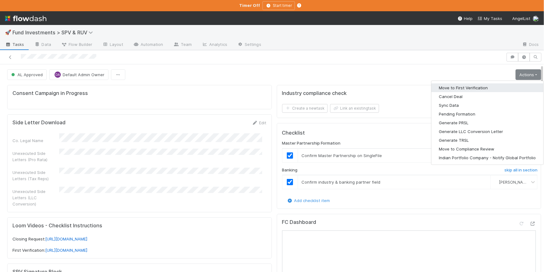
click at [491, 90] on button "Move to First Verification" at bounding box center [487, 87] width 112 height 9
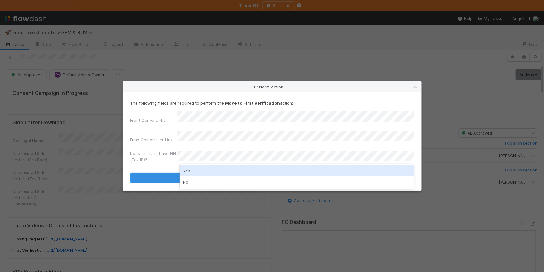
click at [194, 172] on div "Yes" at bounding box center [297, 170] width 234 height 11
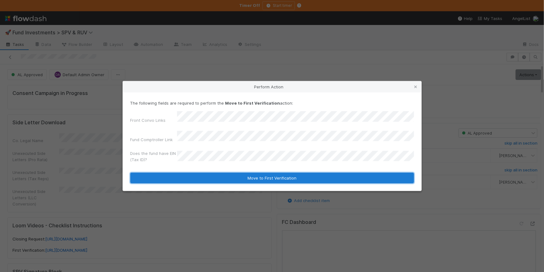
click at [210, 174] on button "Move to First Verification" at bounding box center [272, 177] width 284 height 11
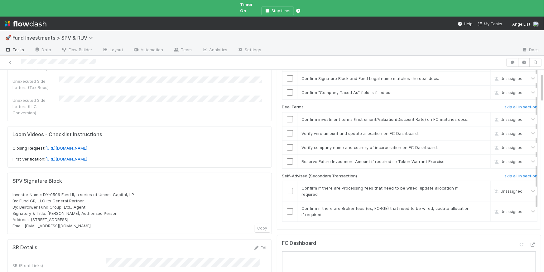
scroll to position [197, 0]
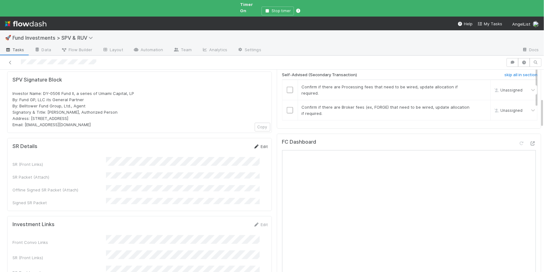
click at [253, 144] on link "Edit" at bounding box center [260, 146] width 15 height 5
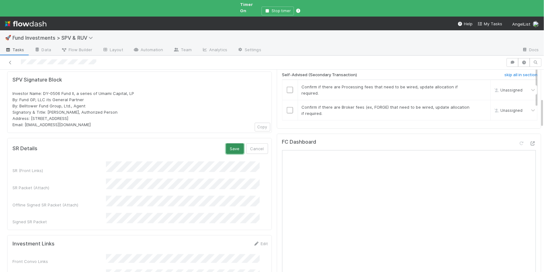
click at [233, 143] on button "Save" at bounding box center [235, 148] width 18 height 11
click at [510, 75] on h6 "skip all in section" at bounding box center [520, 74] width 33 height 5
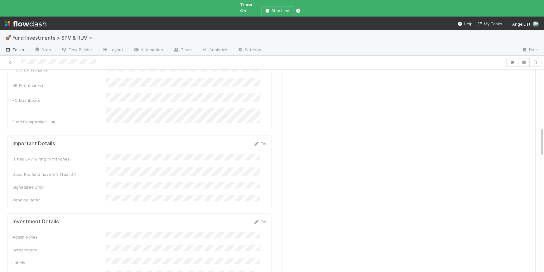
scroll to position [399, 0]
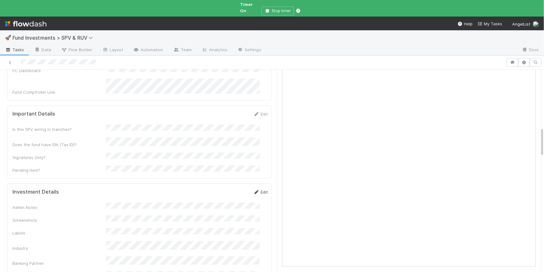
click at [256, 189] on link "Edit" at bounding box center [260, 191] width 15 height 5
click at [226, 189] on button "Save" at bounding box center [235, 194] width 18 height 11
click at [253, 189] on link "Edit" at bounding box center [260, 191] width 15 height 5
drag, startPoint x: 225, startPoint y: 163, endPoint x: 224, endPoint y: 79, distance: 84.2
click at [226, 189] on button "Save" at bounding box center [235, 194] width 18 height 11
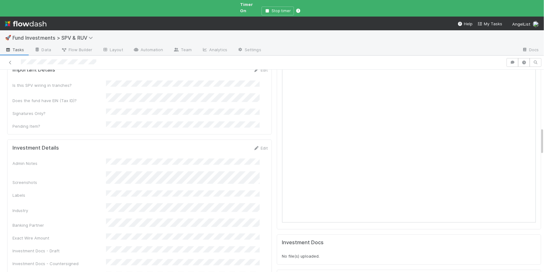
scroll to position [444, 0]
click at [253, 145] on icon at bounding box center [256, 147] width 6 height 4
click at [227, 143] on button "Save" at bounding box center [235, 148] width 18 height 11
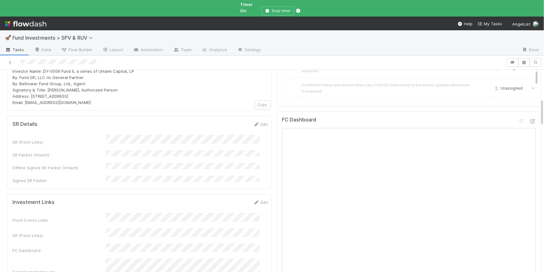
scroll to position [109, 0]
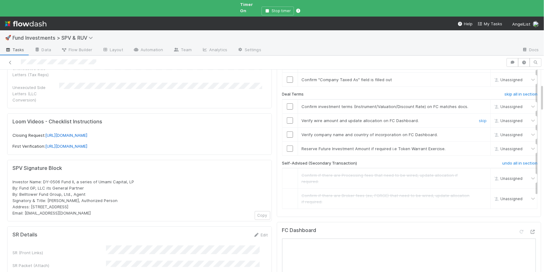
click at [287, 121] on input "checkbox" at bounding box center [290, 120] width 6 height 6
checkbox input "true"
click at [287, 103] on input "checkbox" at bounding box center [290, 106] width 6 height 6
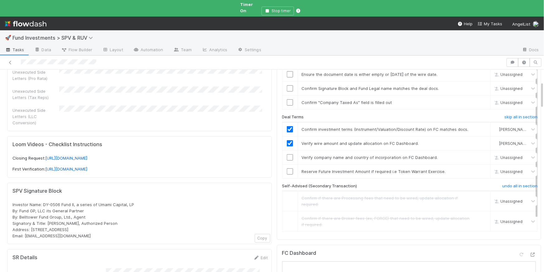
scroll to position [85, 0]
click at [287, 100] on input "checkbox" at bounding box center [290, 103] width 6 height 6
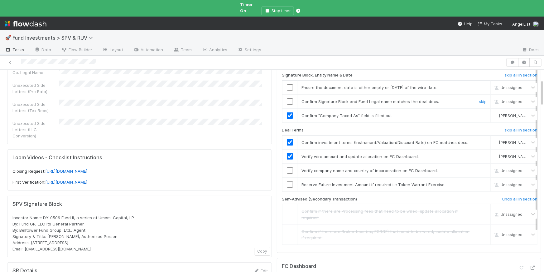
click at [287, 98] on input "checkbox" at bounding box center [290, 101] width 6 height 6
click at [287, 84] on input "checkbox" at bounding box center [290, 87] width 6 height 6
drag, startPoint x: 469, startPoint y: 184, endPoint x: 343, endPoint y: 173, distance: 126.1
click at [479, 184] on link "skip" at bounding box center [483, 184] width 8 height 5
click at [287, 170] on input "checkbox" at bounding box center [290, 170] width 6 height 6
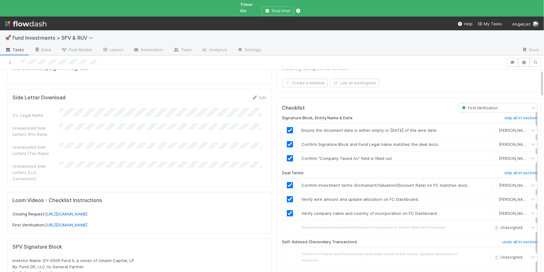
scroll to position [0, 0]
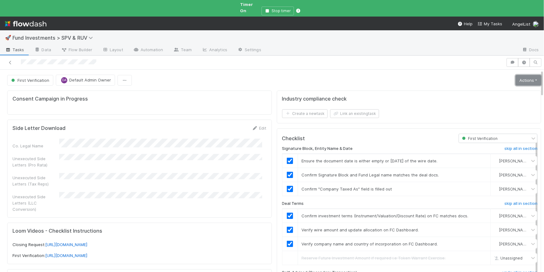
click at [529, 75] on link "Actions" at bounding box center [529, 80] width 26 height 11
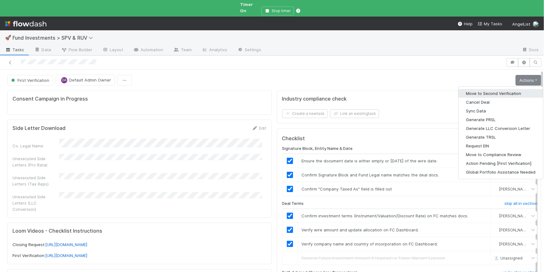
click at [491, 90] on button "Move to Second Verification" at bounding box center [501, 93] width 84 height 9
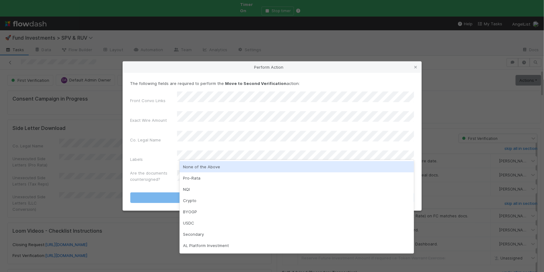
click at [215, 169] on div "None of the Above" at bounding box center [297, 166] width 234 height 11
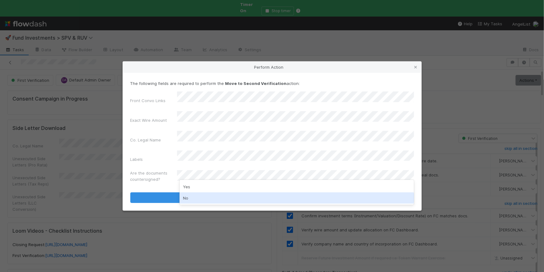
drag, startPoint x: 209, startPoint y: 196, endPoint x: 220, endPoint y: 196, distance: 10.9
click at [209, 196] on div "No" at bounding box center [297, 197] width 234 height 11
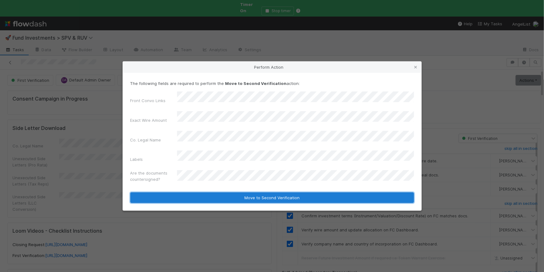
click at [249, 192] on button "Move to Second Verification" at bounding box center [272, 197] width 284 height 11
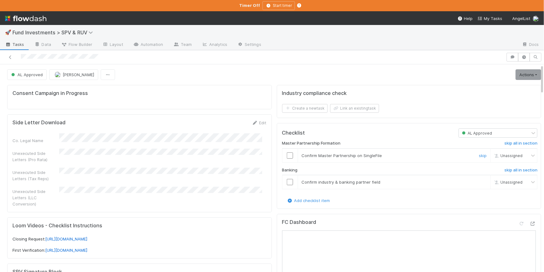
click at [287, 153] on input "checkbox" at bounding box center [290, 155] width 6 height 6
click at [287, 180] on input "checkbox" at bounding box center [290, 182] width 6 height 6
click at [519, 70] on link "Actions" at bounding box center [529, 74] width 26 height 11
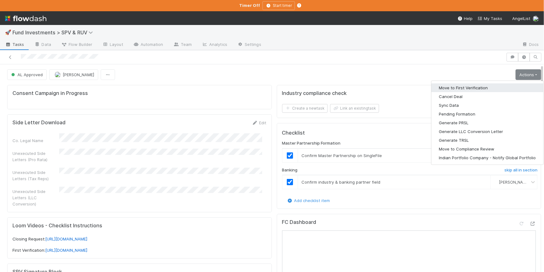
click at [502, 84] on button "Move to First Verification" at bounding box center [487, 87] width 112 height 9
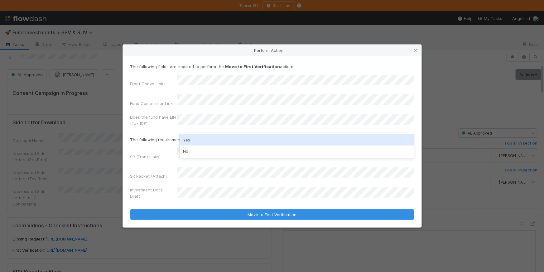
click at [203, 138] on div "Yes" at bounding box center [297, 139] width 234 height 11
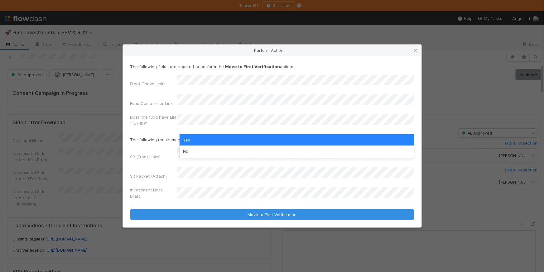
click at [156, 157] on label"] "SR (Front Links)" at bounding box center [145, 156] width 31 height 6
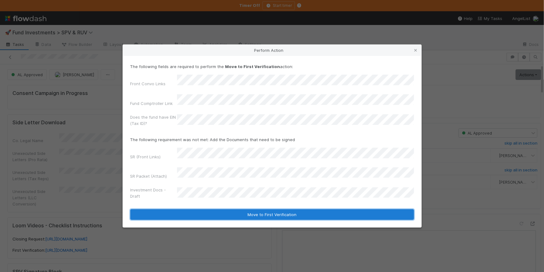
click at [249, 209] on button "Move to First Verification" at bounding box center [272, 214] width 284 height 11
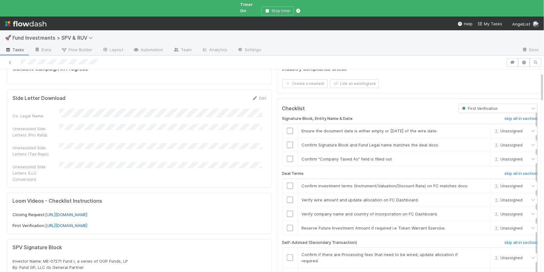
scroll to position [104, 0]
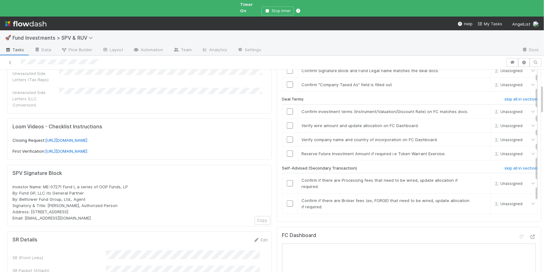
click at [516, 164] on div "Signature Block, Entity Name & Date skip all in section Ensure the document dat…" at bounding box center [410, 130] width 256 height 183
click at [514, 166] on h6 "skip all in section" at bounding box center [520, 168] width 33 height 5
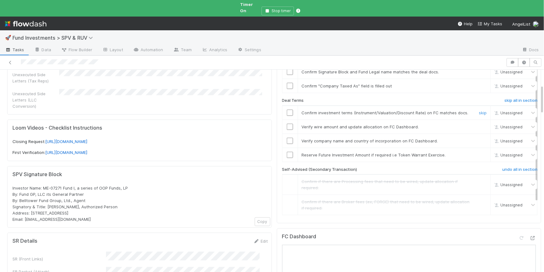
scroll to position [50, 0]
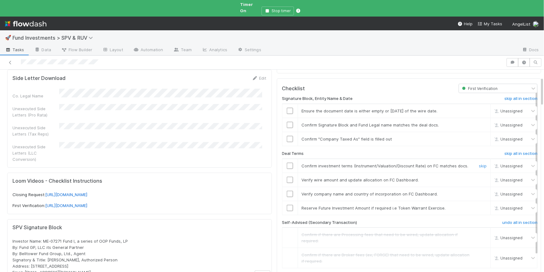
click at [287, 162] on input "checkbox" at bounding box center [290, 165] width 6 height 6
click at [479, 209] on link "skip" at bounding box center [483, 207] width 8 height 5
click at [287, 179] on input "checkbox" at bounding box center [290, 179] width 6 height 6
click at [287, 190] on input "checkbox" at bounding box center [290, 193] width 6 height 6
click at [287, 136] on input "checkbox" at bounding box center [290, 139] width 6 height 6
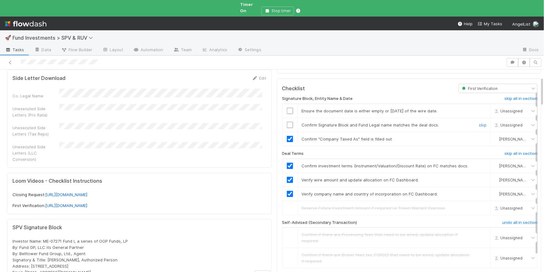
click at [287, 122] on input "checkbox" at bounding box center [290, 125] width 6 height 6
click at [287, 108] on input "checkbox" at bounding box center [290, 111] width 6 height 6
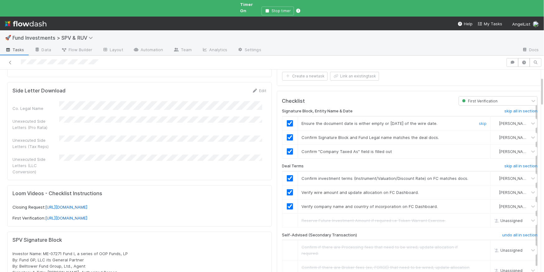
scroll to position [0, 0]
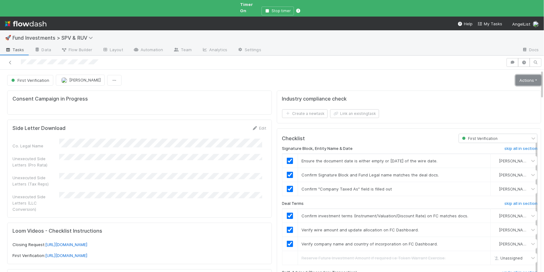
click at [523, 75] on link "Actions" at bounding box center [529, 80] width 26 height 11
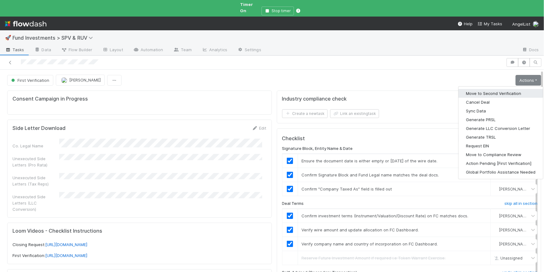
click at [500, 89] on button "Move to Second Verification" at bounding box center [501, 93] width 84 height 9
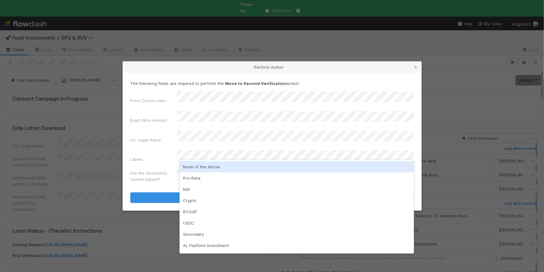
click at [214, 168] on div "None of the Above" at bounding box center [297, 166] width 234 height 11
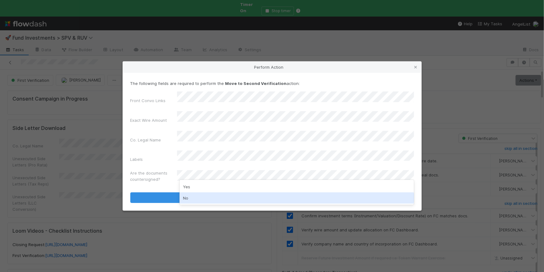
click at [204, 195] on div "No" at bounding box center [297, 197] width 234 height 11
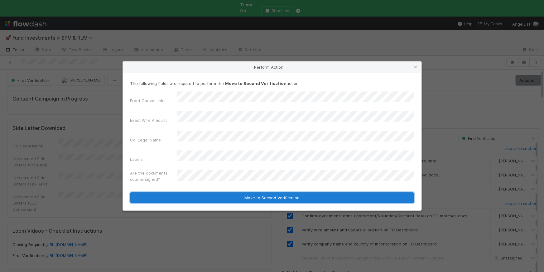
click at [214, 192] on button "Move to Second Verification" at bounding box center [272, 197] width 284 height 11
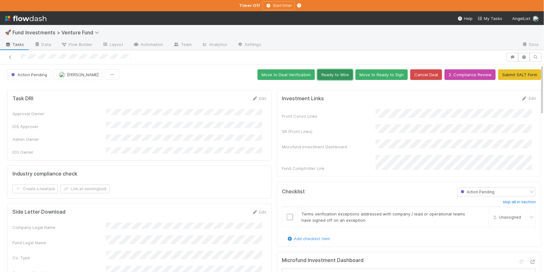
click at [323, 75] on button "Ready to Wire" at bounding box center [335, 74] width 36 height 11
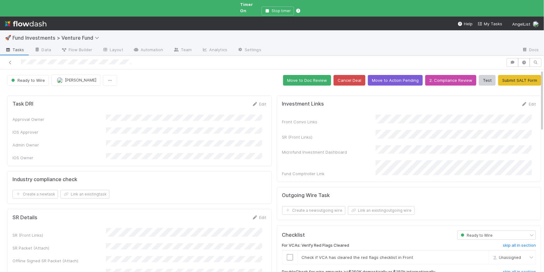
scroll to position [1, 0]
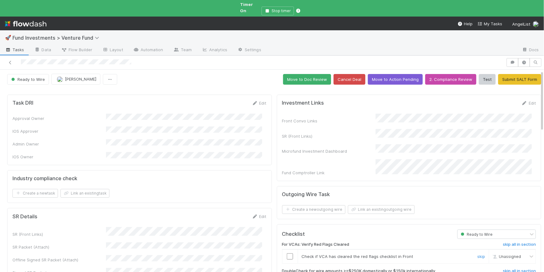
click at [287, 253] on input "checkbox" at bounding box center [290, 256] width 6 height 6
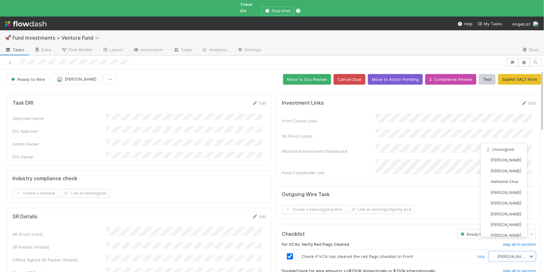
click at [497, 254] on span "[PERSON_NAME]" at bounding box center [512, 256] width 31 height 5
type input "tar"
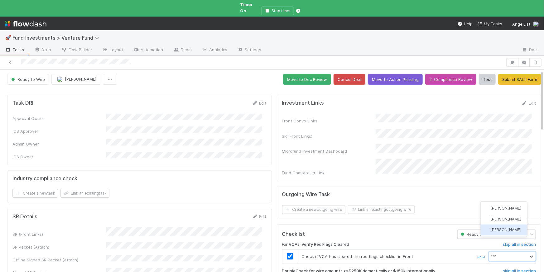
click at [497, 229] on span "[PERSON_NAME]" at bounding box center [506, 229] width 31 height 5
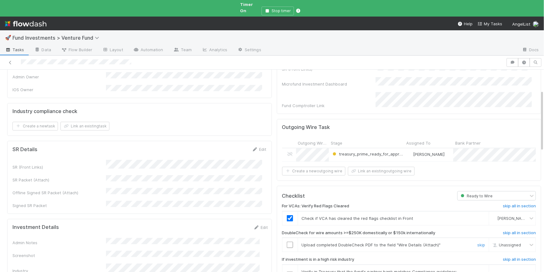
scroll to position [132, 0]
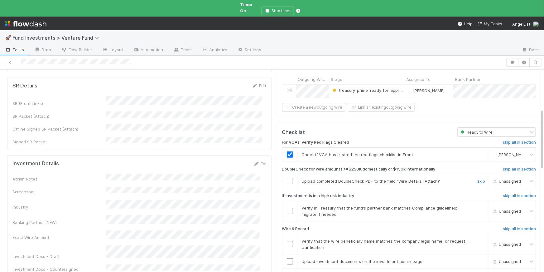
click at [477, 178] on link "skip" at bounding box center [481, 180] width 8 height 5
click at [287, 208] on input "checkbox" at bounding box center [290, 211] width 6 height 6
click at [287, 241] on input "checkbox" at bounding box center [290, 244] width 6 height 6
drag, startPoint x: 285, startPoint y: 251, endPoint x: 311, endPoint y: 237, distance: 29.7
click at [287, 258] on input "checkbox" at bounding box center [290, 261] width 6 height 6
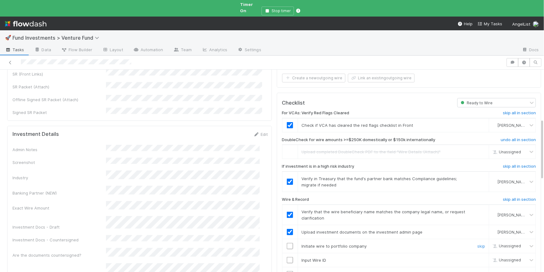
scroll to position [176, 0]
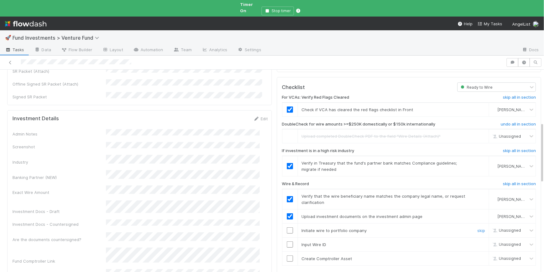
click at [287, 227] on input "checkbox" at bounding box center [290, 230] width 6 height 6
click at [285, 239] on td at bounding box center [290, 244] width 16 height 14
click at [287, 241] on input "checkbox" at bounding box center [290, 244] width 6 height 6
click at [287, 255] on input "checkbox" at bounding box center [290, 258] width 6 height 6
click at [287, 241] on input "checkbox" at bounding box center [290, 244] width 6 height 6
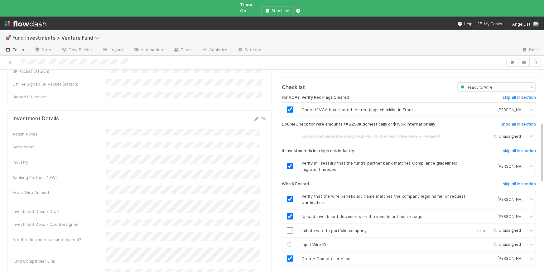
click at [287, 227] on input "checkbox" at bounding box center [290, 230] width 6 height 6
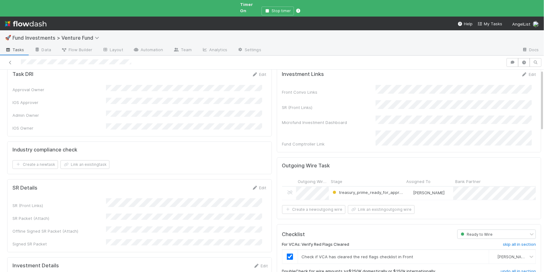
scroll to position [0, 0]
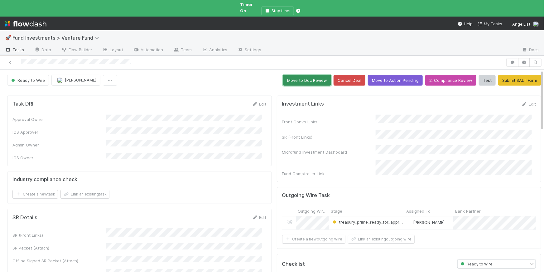
click at [315, 76] on button "Move to Doc Review" at bounding box center [307, 80] width 48 height 11
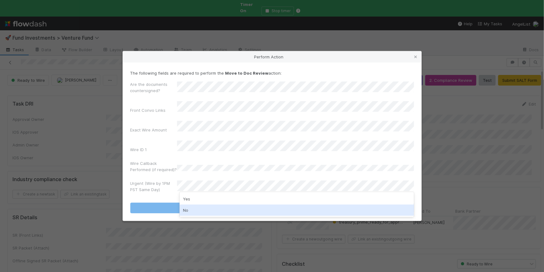
click at [188, 208] on div "No" at bounding box center [297, 209] width 234 height 11
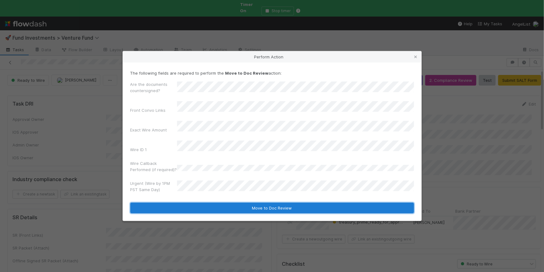
click at [225, 202] on button "Move to Doc Review" at bounding box center [272, 207] width 284 height 11
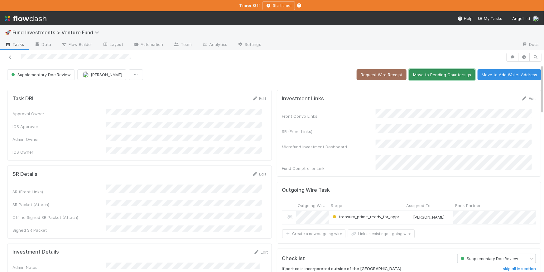
click at [430, 76] on button "Move to Pending Countersigs" at bounding box center [442, 74] width 66 height 11
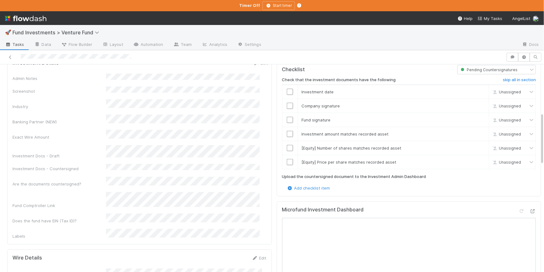
scroll to position [190, 0]
